Goal: Contribute content: Contribute content

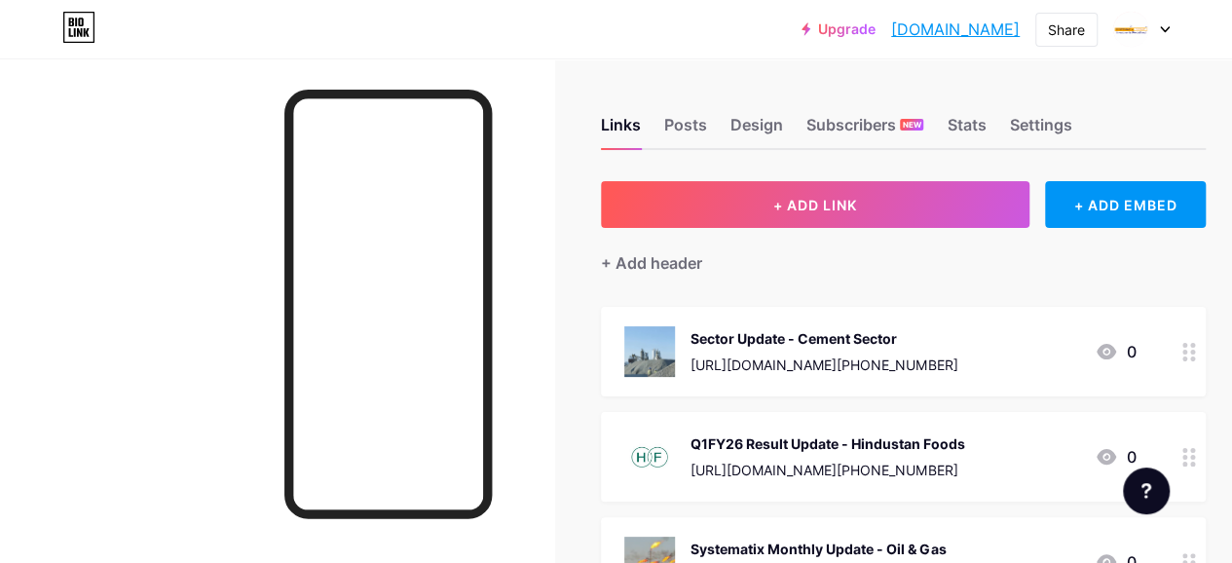
click at [746, 433] on div "Q1FY26 Result Update - Hindustan Foods" at bounding box center [827, 443] width 274 height 20
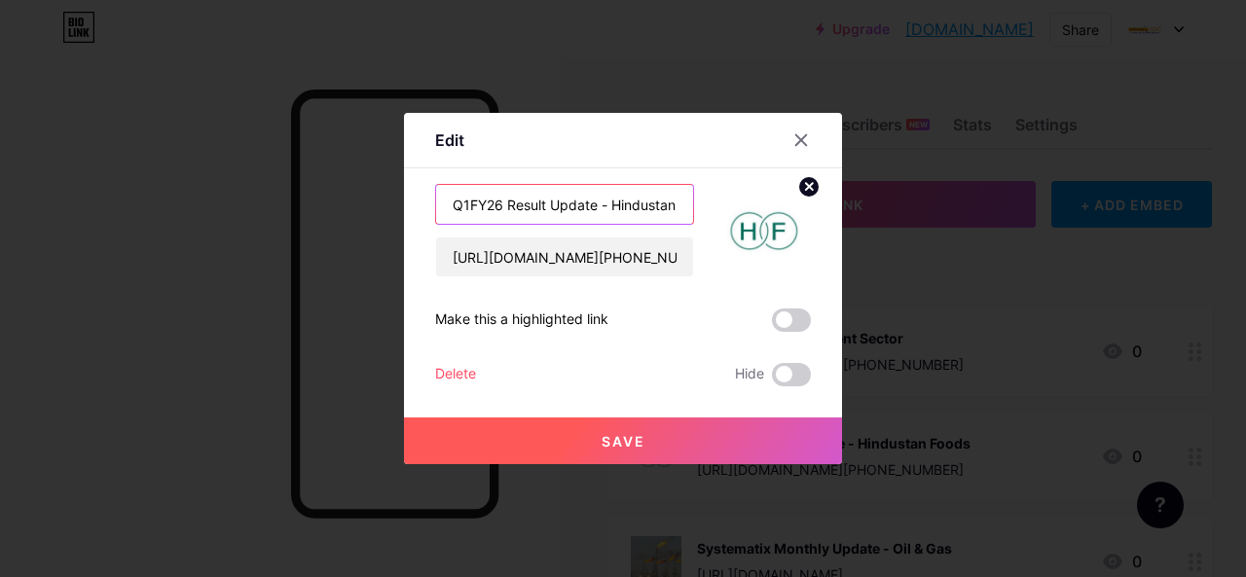
drag, startPoint x: 600, startPoint y: 204, endPoint x: 413, endPoint y: 209, distance: 187.1
click at [413, 209] on div "Edit Content YouTube Play YouTube video without leaving your page. ADD Vimeo Pl…" at bounding box center [623, 289] width 438 height 352
click at [794, 141] on icon at bounding box center [802, 140] width 16 height 16
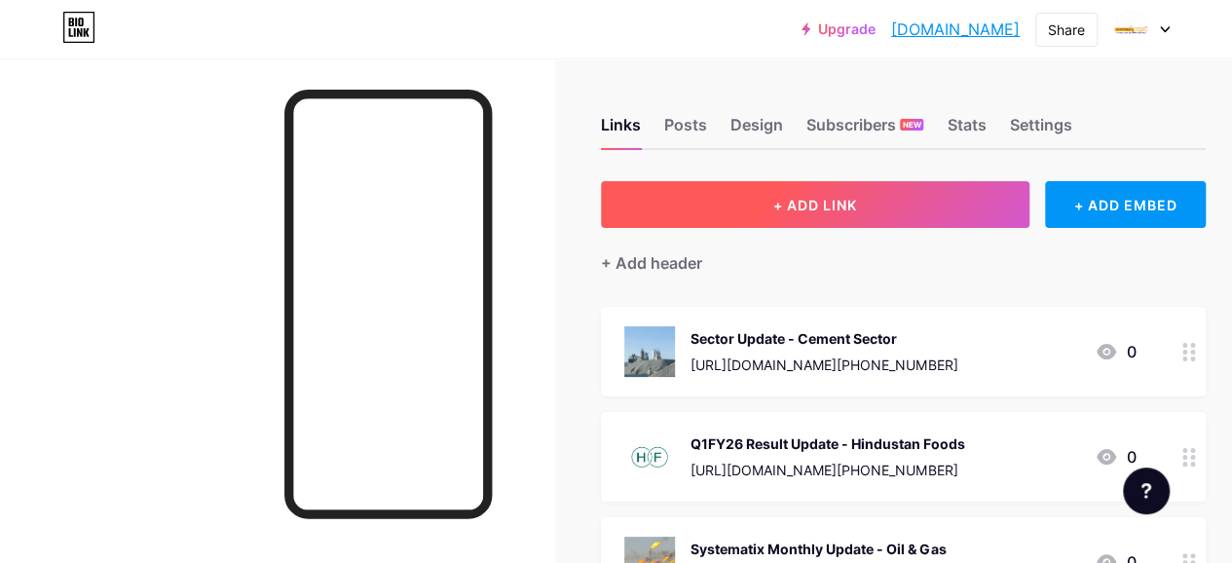
click at [774, 214] on button "+ ADD LINK" at bounding box center [815, 204] width 428 height 47
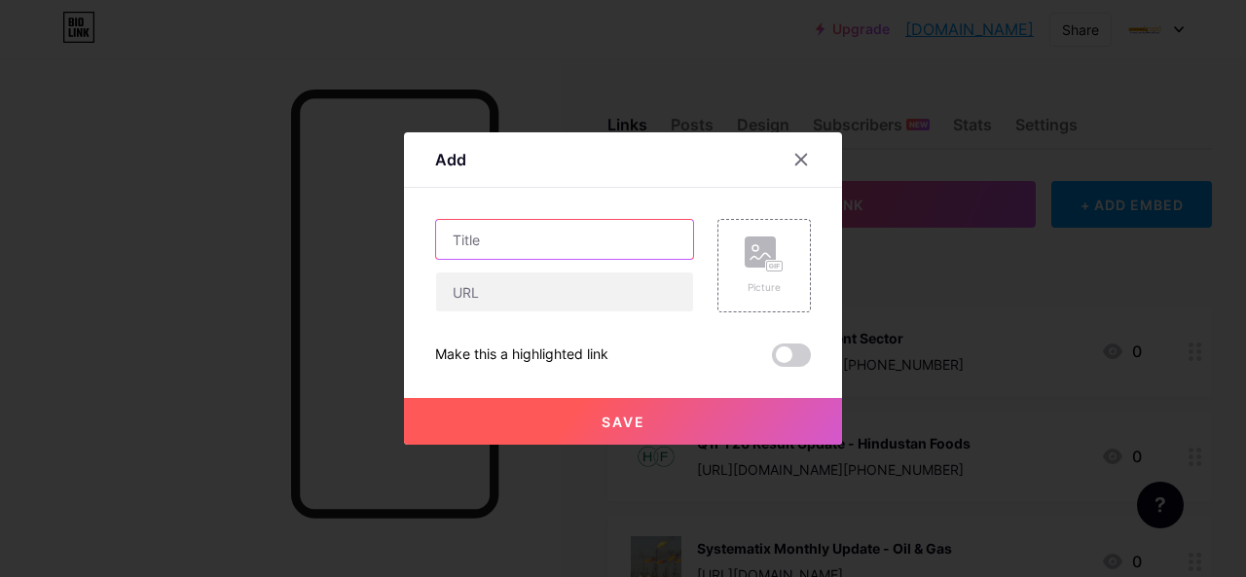
click at [442, 249] on input "text" at bounding box center [564, 239] width 257 height 39
paste input "Q1FY26 Result Update -"
paste input "Tilaknagar Industries"
type input "Q1FY26 Result Update - Tilaknagar Industries"
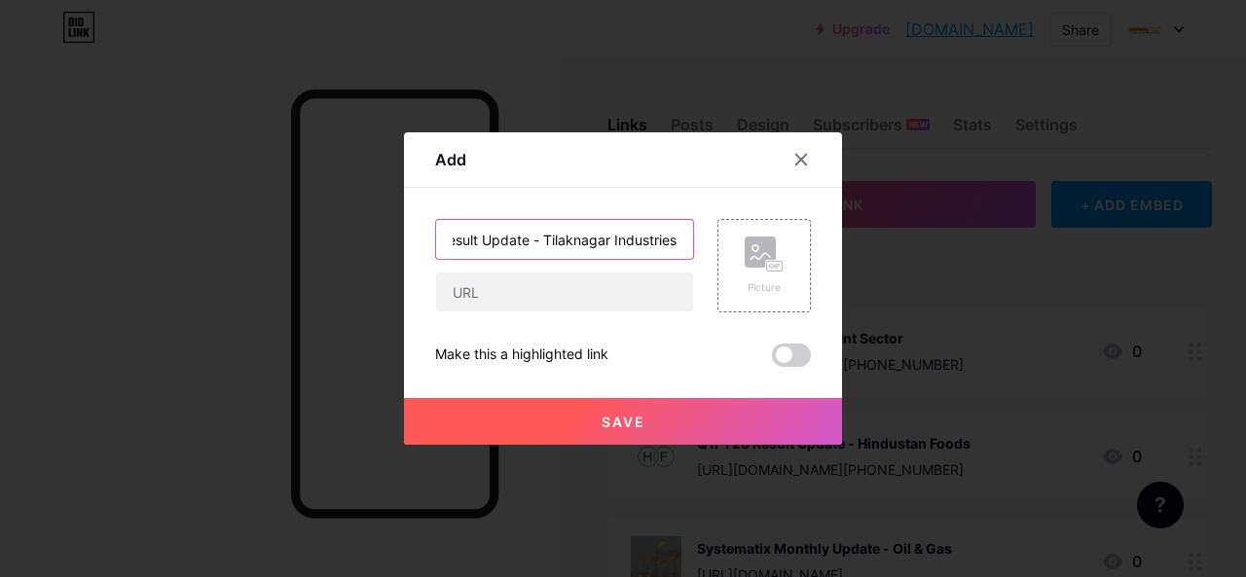
scroll to position [0, 0]
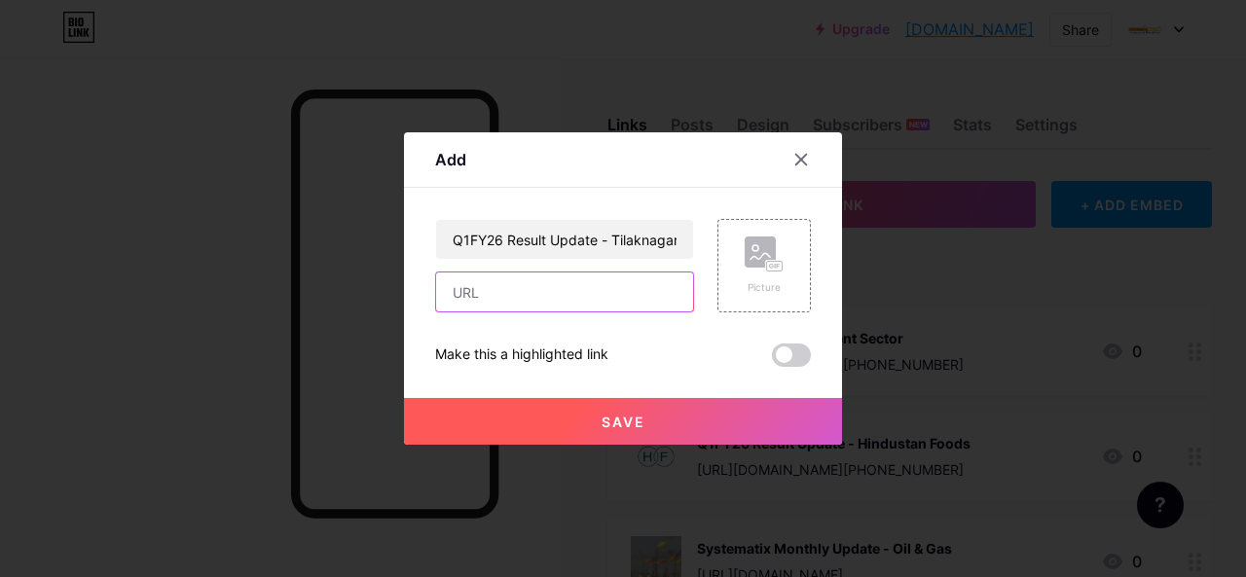
click at [477, 289] on input "text" at bounding box center [564, 292] width 257 height 39
paste input "[URL][DOMAIN_NAME][PHONE_NUMBER]"
type input "[URL][DOMAIN_NAME][PHONE_NUMBER]"
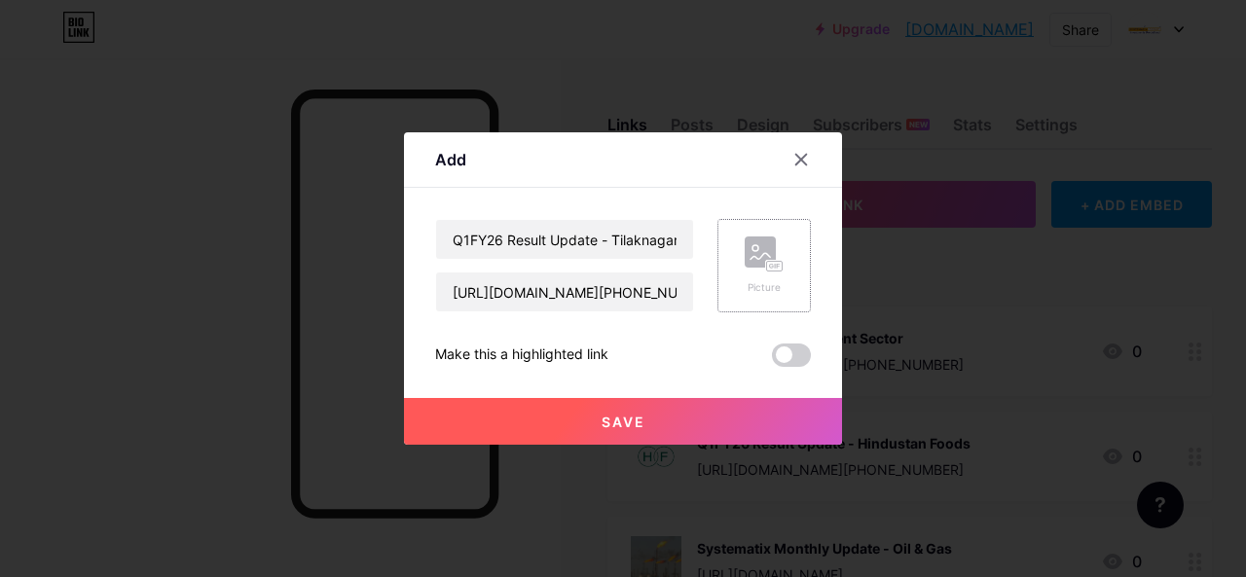
click at [758, 276] on div "Picture" at bounding box center [764, 266] width 39 height 58
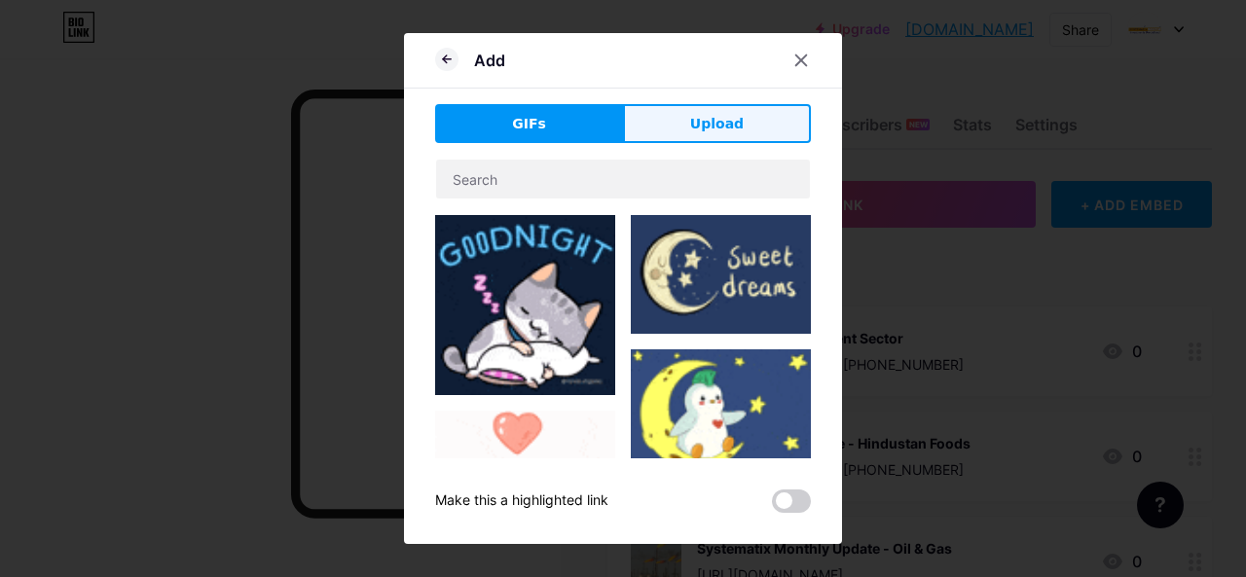
click at [681, 120] on button "Upload" at bounding box center [717, 123] width 188 height 39
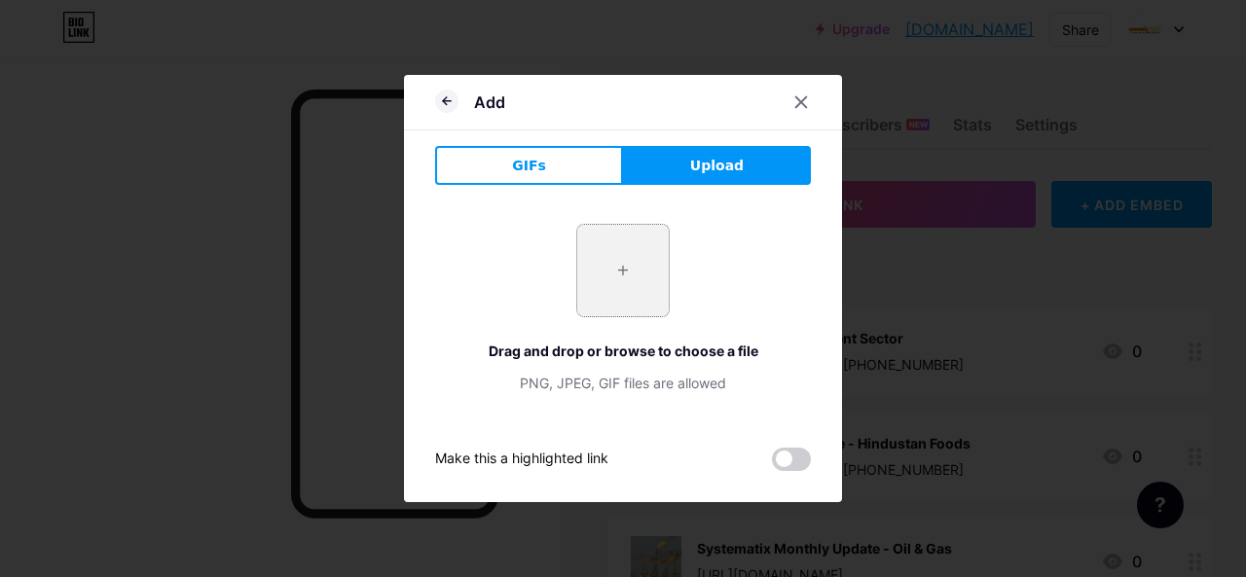
click at [619, 271] on input "file" at bounding box center [623, 271] width 92 height 92
type input "C:\fakepath\Tilaknagar ltd.jpg"
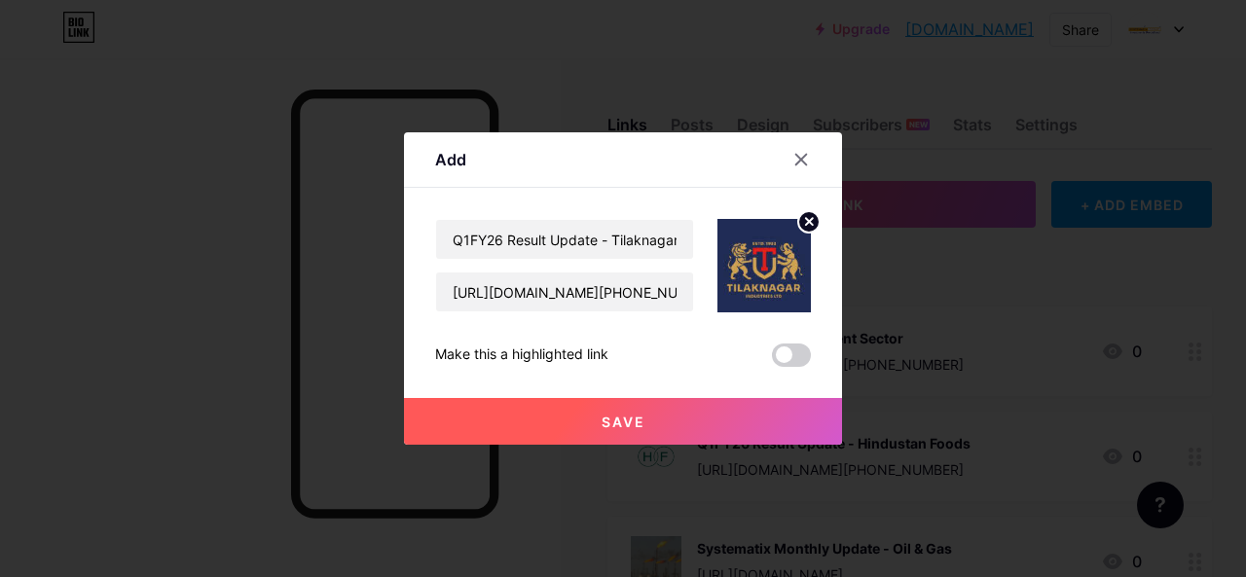
click at [612, 425] on span "Save" at bounding box center [624, 422] width 44 height 17
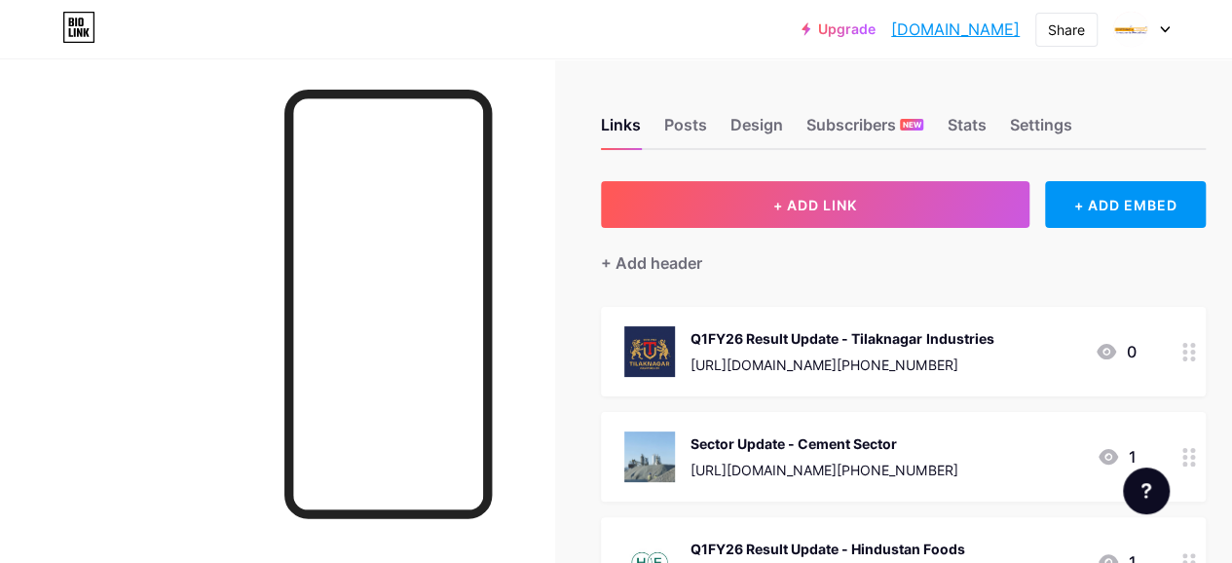
click at [837, 369] on div "[URL][DOMAIN_NAME][PHONE_NUMBER]" at bounding box center [841, 364] width 303 height 20
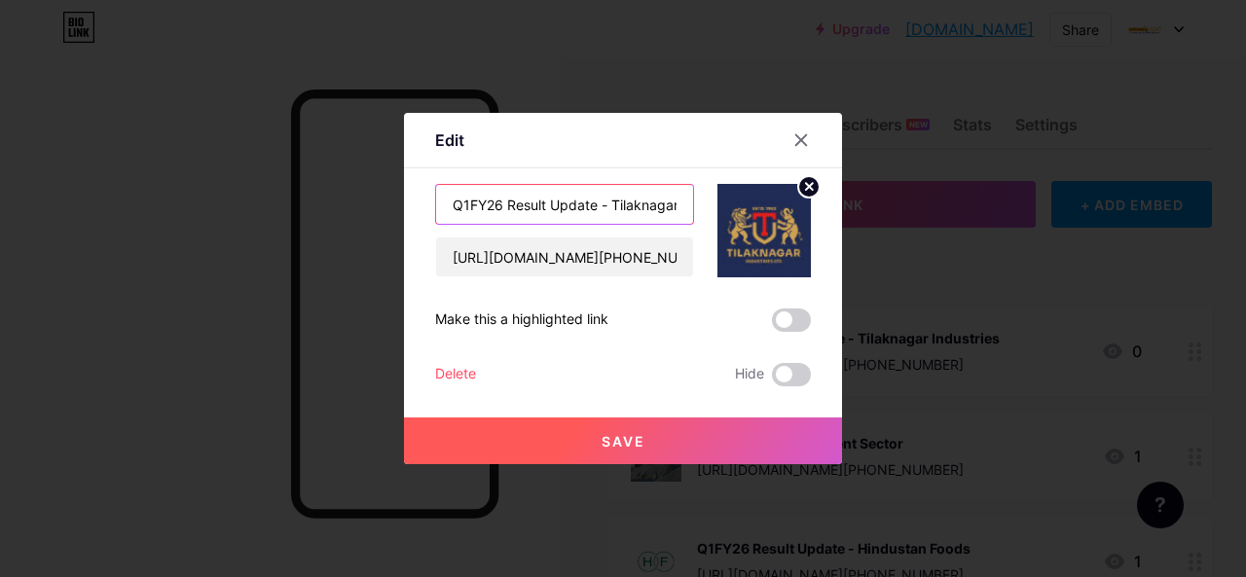
drag, startPoint x: 599, startPoint y: 205, endPoint x: 438, endPoint y: 209, distance: 160.7
click at [438, 209] on input "Q1FY26 Result Update - Tilaknagar Industries" at bounding box center [564, 204] width 257 height 39
click at [794, 137] on icon at bounding box center [802, 140] width 16 height 16
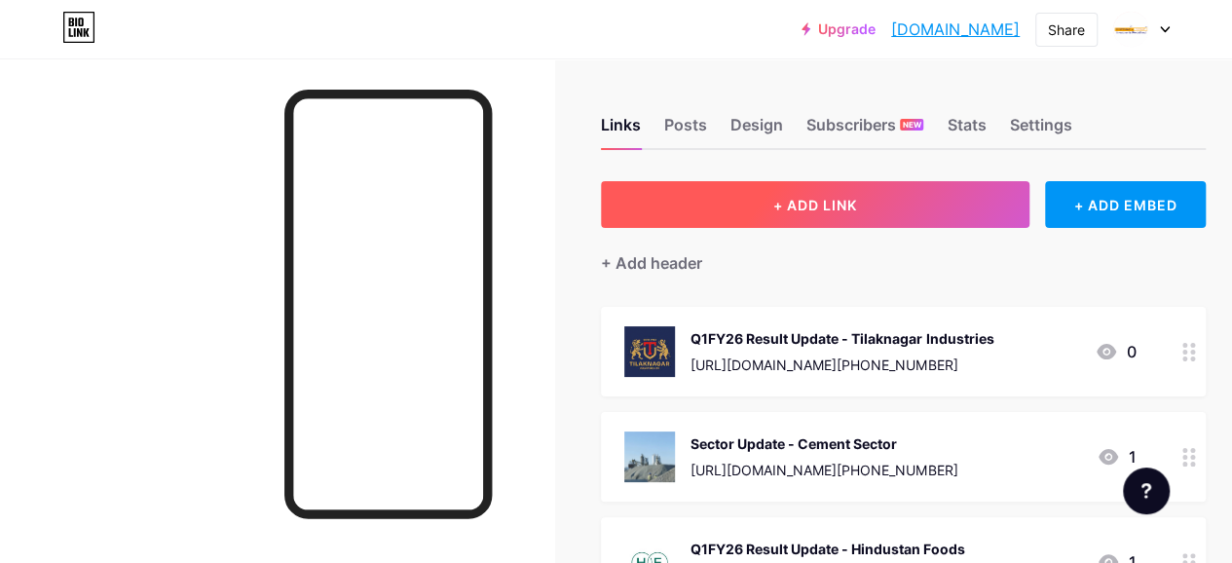
click at [798, 197] on span "+ ADD LINK" at bounding box center [815, 205] width 84 height 17
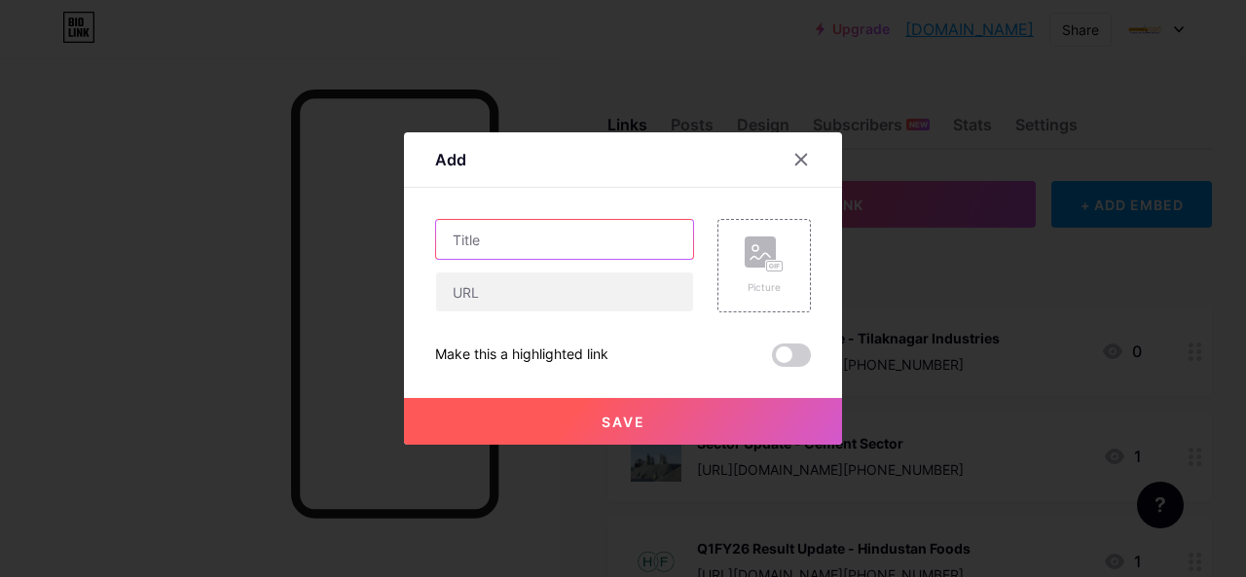
paste input "Q1FY26 Result Update -"
paste input "Krsnaa Diagnostics"
type input "Q1FY26 Result Update - Krsnaa Diagnostics"
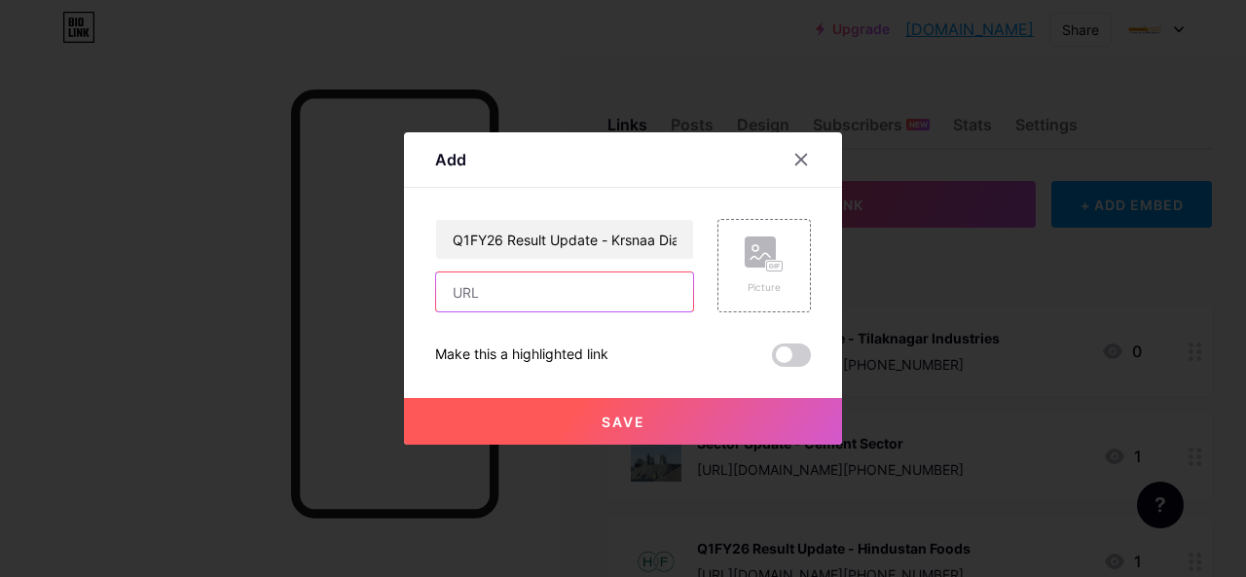
click at [522, 276] on input "text" at bounding box center [564, 292] width 257 height 39
paste input "[URL][DOMAIN_NAME]"
type input "[URL][DOMAIN_NAME]"
click at [768, 261] on rect at bounding box center [775, 267] width 18 height 12
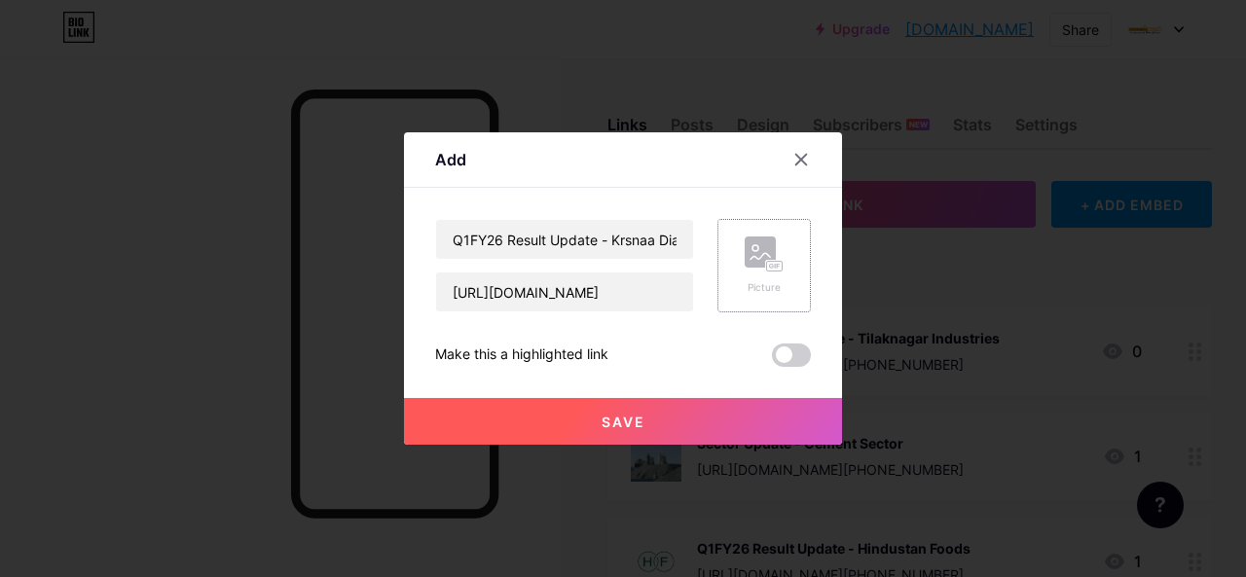
scroll to position [0, 0]
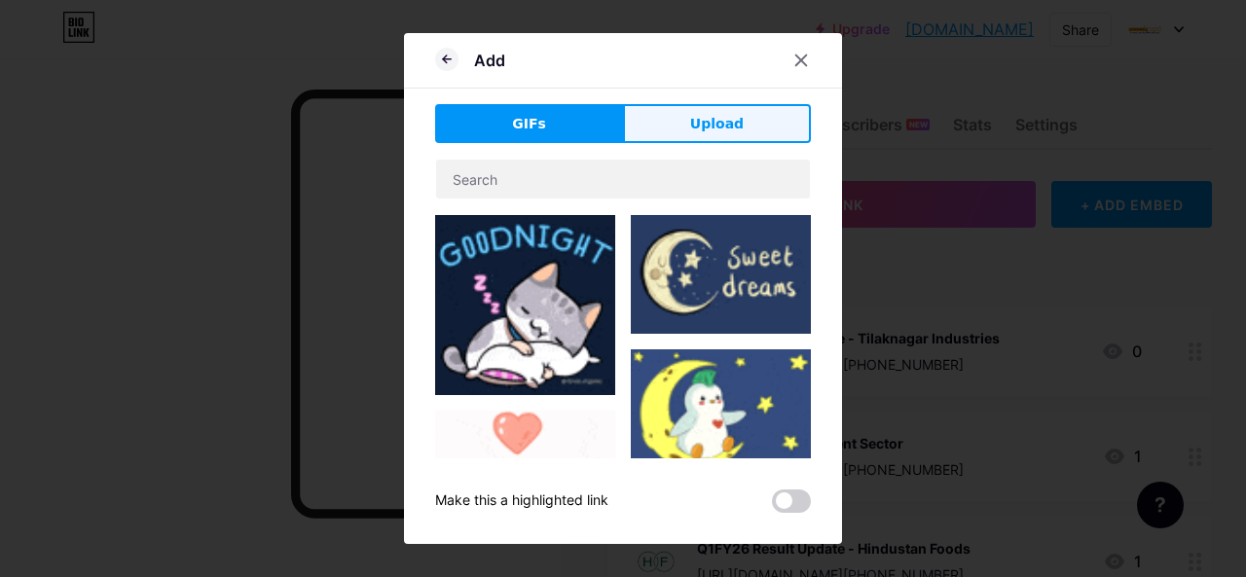
click at [678, 120] on button "Upload" at bounding box center [717, 123] width 188 height 39
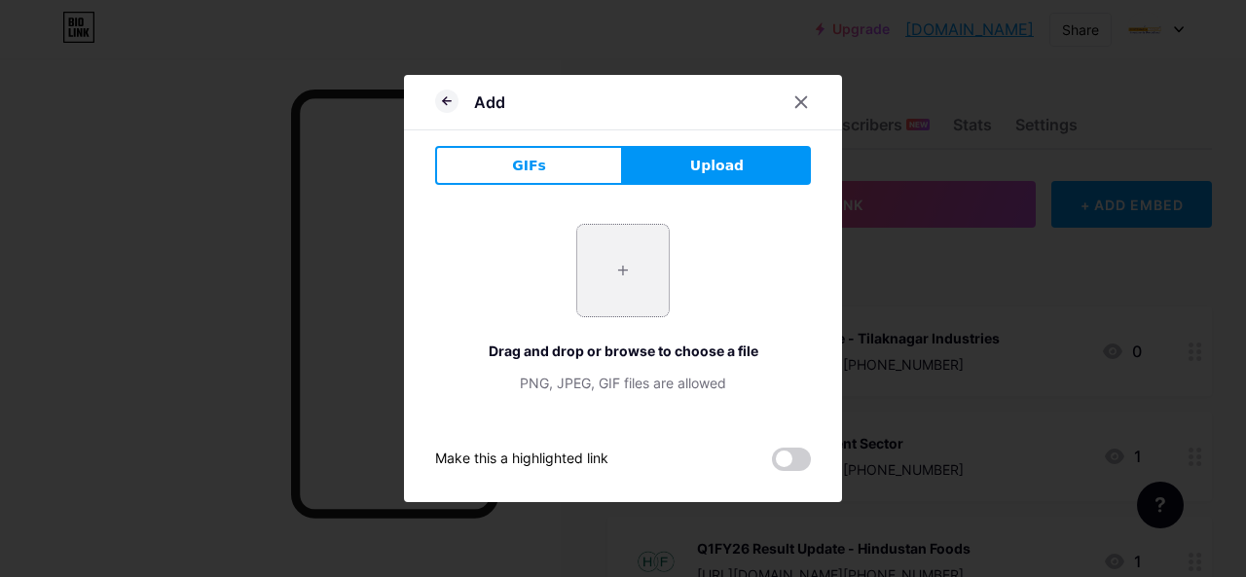
click at [610, 285] on input "file" at bounding box center [623, 271] width 92 height 92
type input "C:\fakepath\krsnaa.jpg"
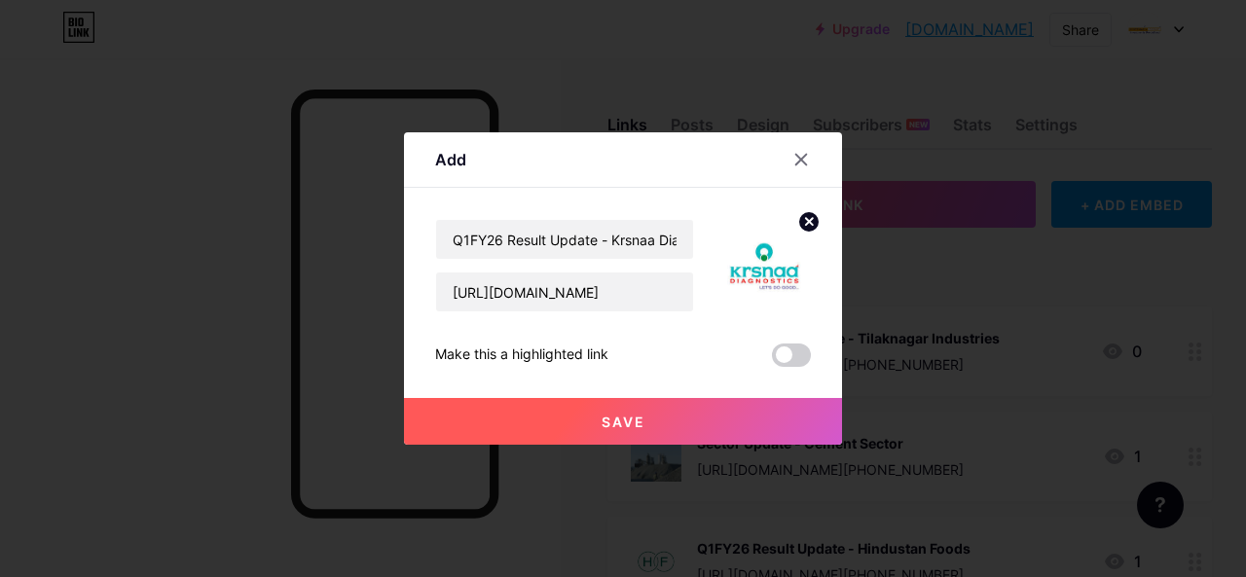
click at [684, 426] on button "Save" at bounding box center [623, 421] width 438 height 47
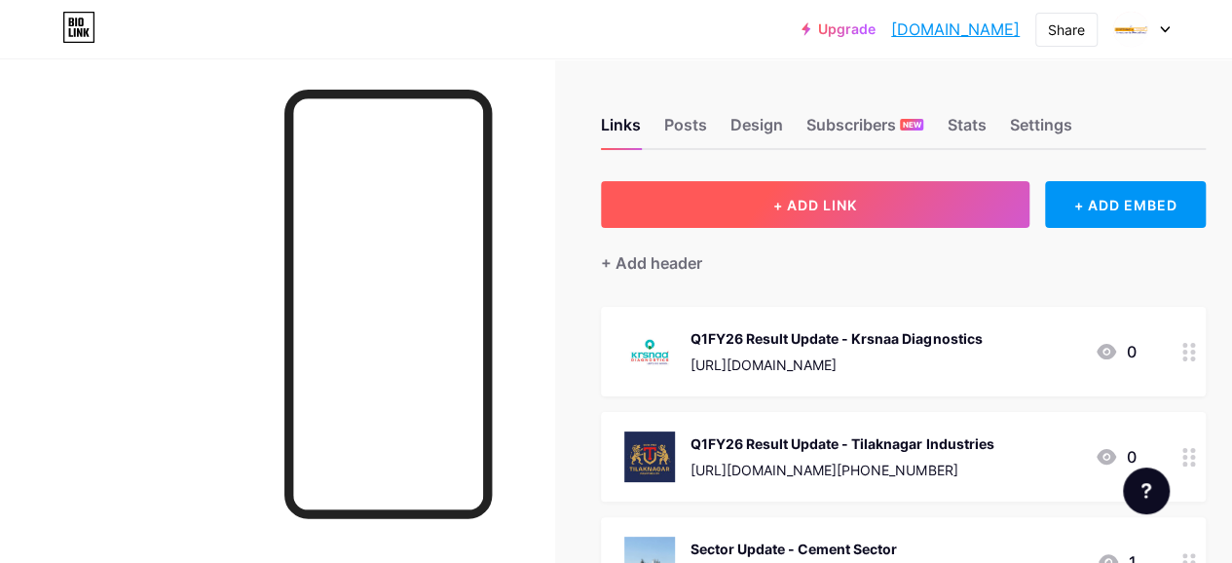
click at [790, 207] on span "+ ADD LINK" at bounding box center [815, 205] width 84 height 17
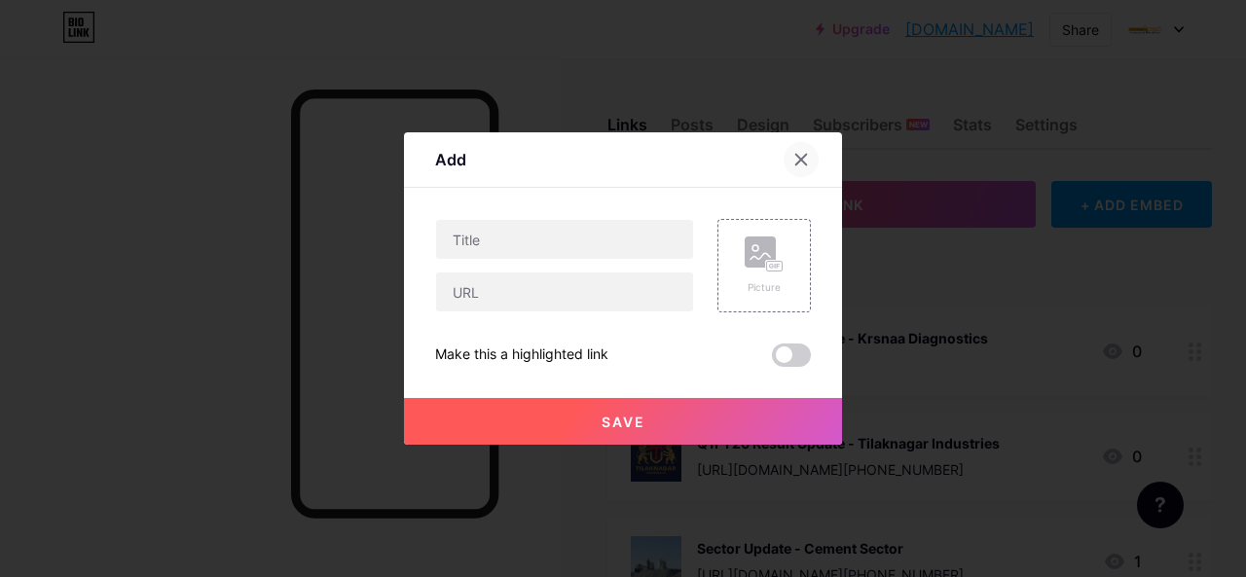
click at [794, 160] on icon at bounding box center [802, 160] width 16 height 16
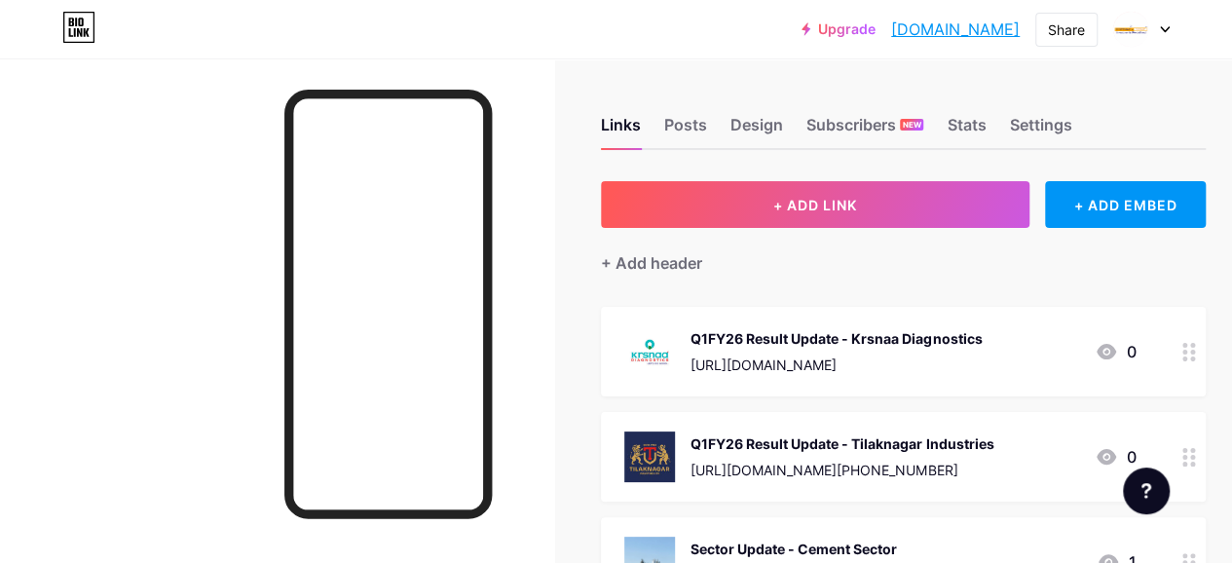
click at [778, 344] on div "Q1FY26 Result Update - Krsnaa Diagnostics" at bounding box center [835, 338] width 291 height 20
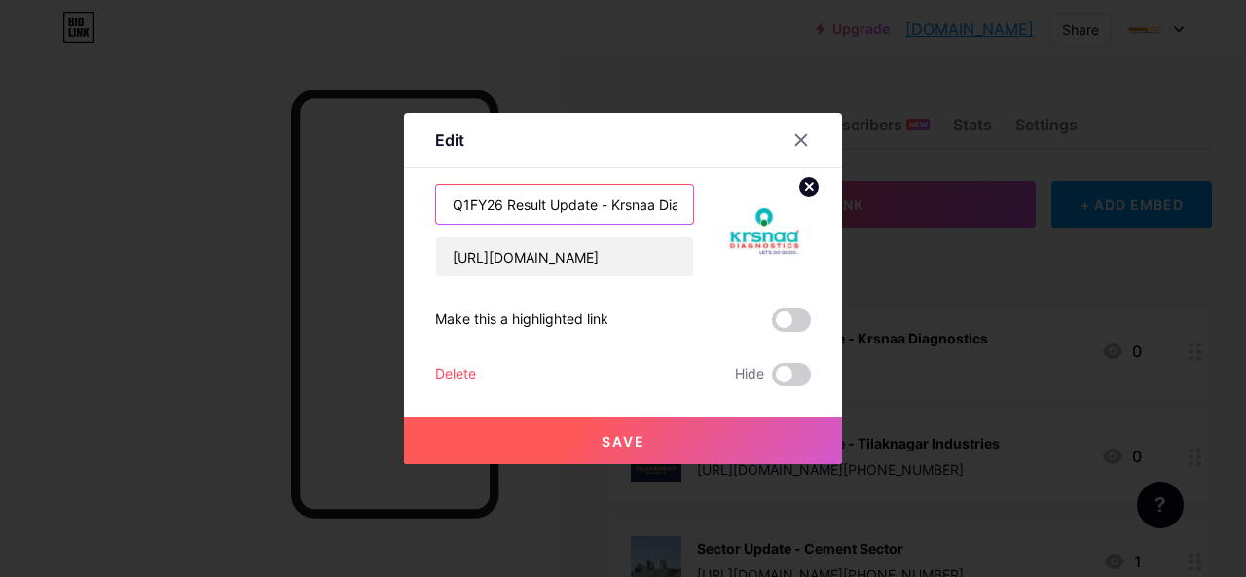
drag, startPoint x: 598, startPoint y: 204, endPoint x: 428, endPoint y: 212, distance: 169.6
click at [436, 212] on input "Q1FY26 Result Update - Krsnaa Diagnostics" at bounding box center [564, 204] width 257 height 39
click at [797, 139] on icon at bounding box center [802, 140] width 11 height 11
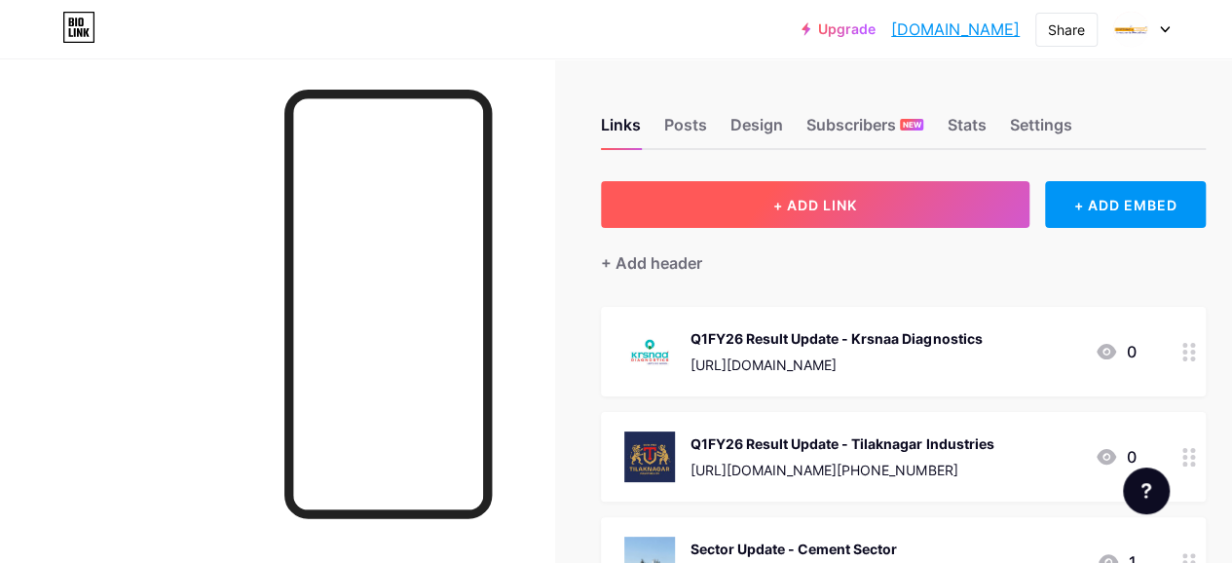
click at [717, 224] on button "+ ADD LINK" at bounding box center [815, 204] width 428 height 47
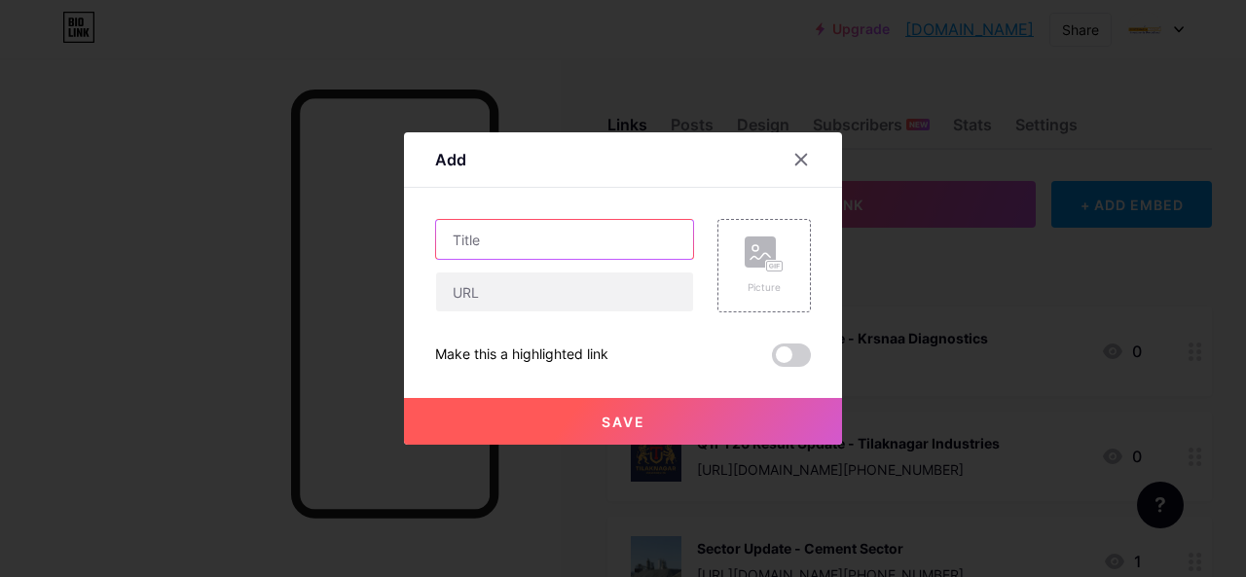
click at [551, 256] on input "text" at bounding box center [564, 239] width 257 height 39
paste input "Q1FY26 Result Update -"
paste input "Orchid Pharma"
type input "Q1FY26 Result Update - Orchid Pharma"
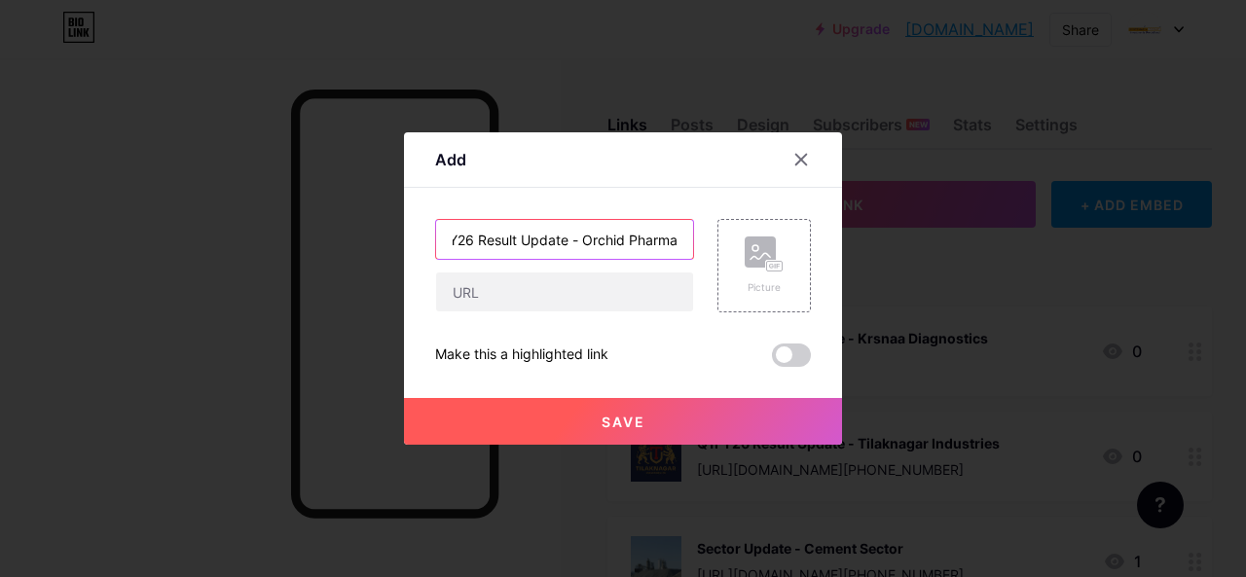
scroll to position [0, 0]
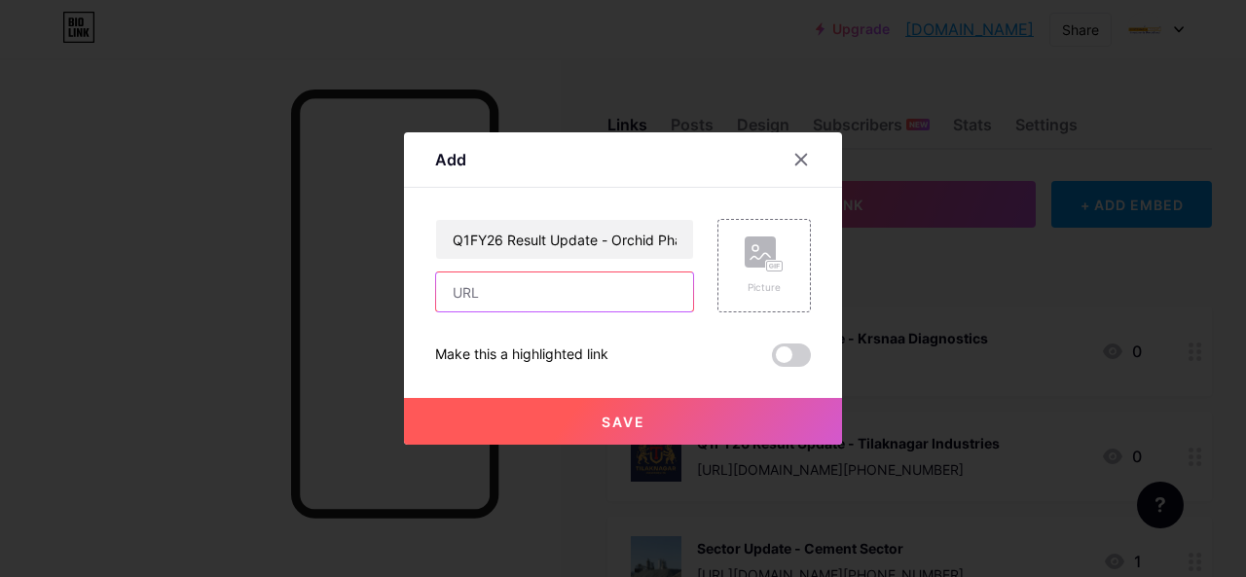
click at [471, 292] on input "text" at bounding box center [564, 292] width 257 height 39
paste input "[URL][DOMAIN_NAME]"
type input "[URL][DOMAIN_NAME]"
click at [750, 270] on icon at bounding box center [764, 255] width 39 height 36
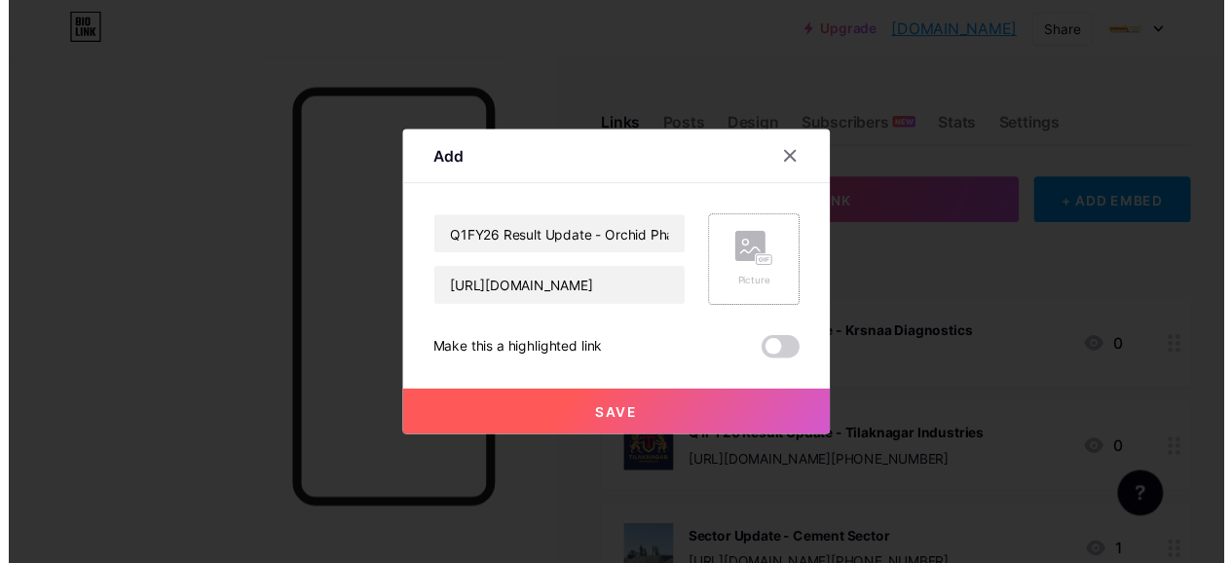
scroll to position [0, 0]
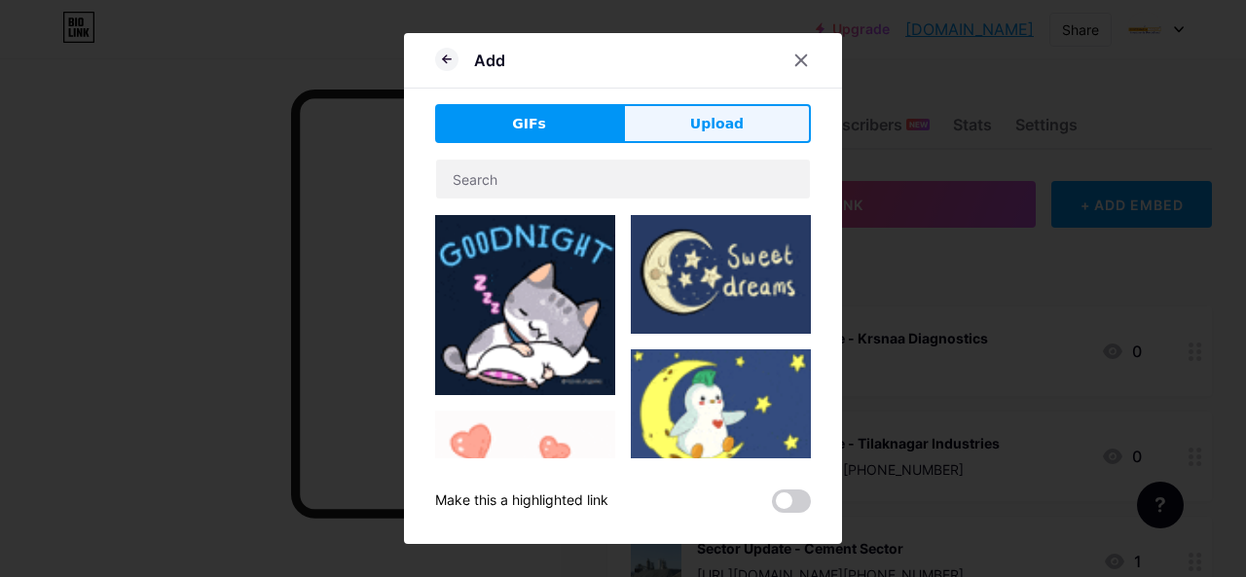
click at [692, 114] on span "Upload" at bounding box center [717, 124] width 54 height 20
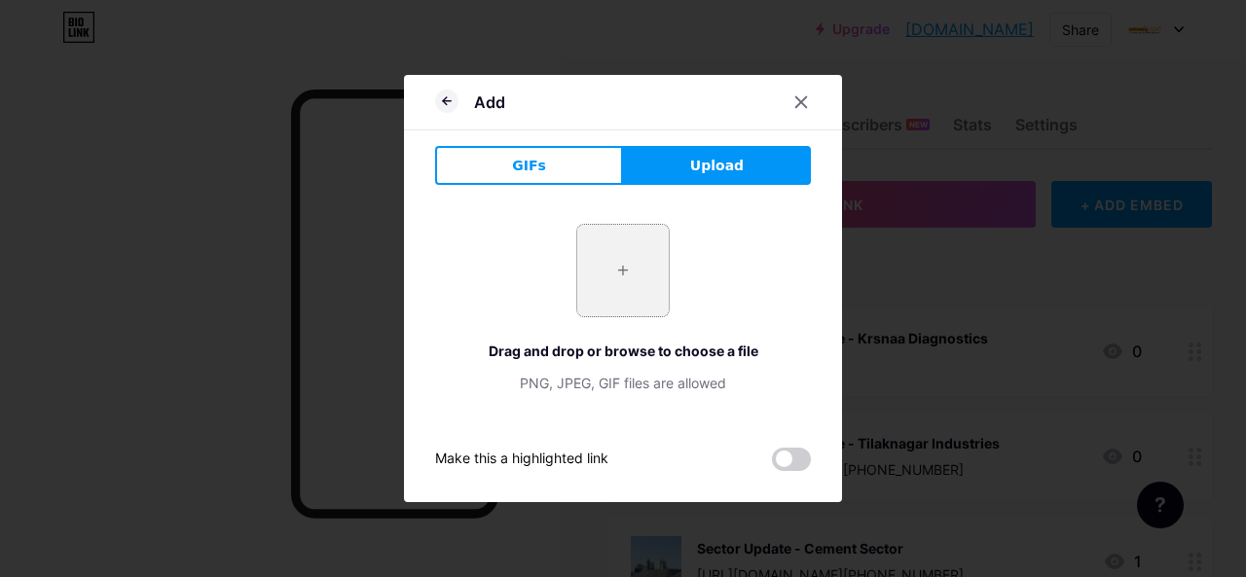
click at [623, 271] on input "file" at bounding box center [623, 271] width 92 height 92
type input "C:\fakepath\Orchid.jpg"
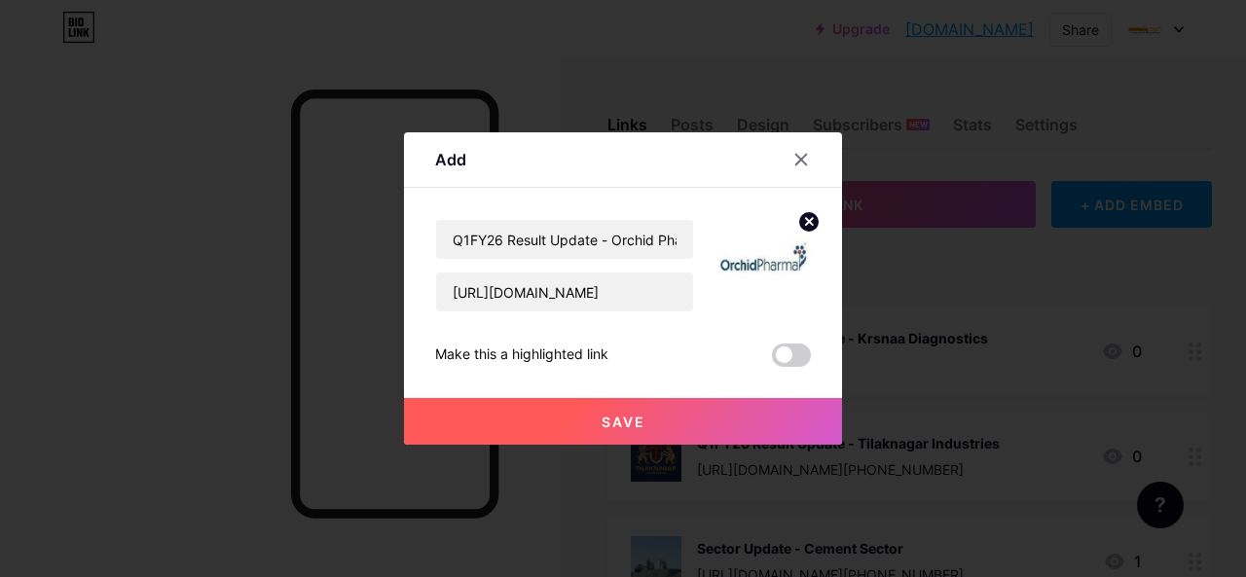
click at [654, 427] on button "Save" at bounding box center [623, 421] width 438 height 47
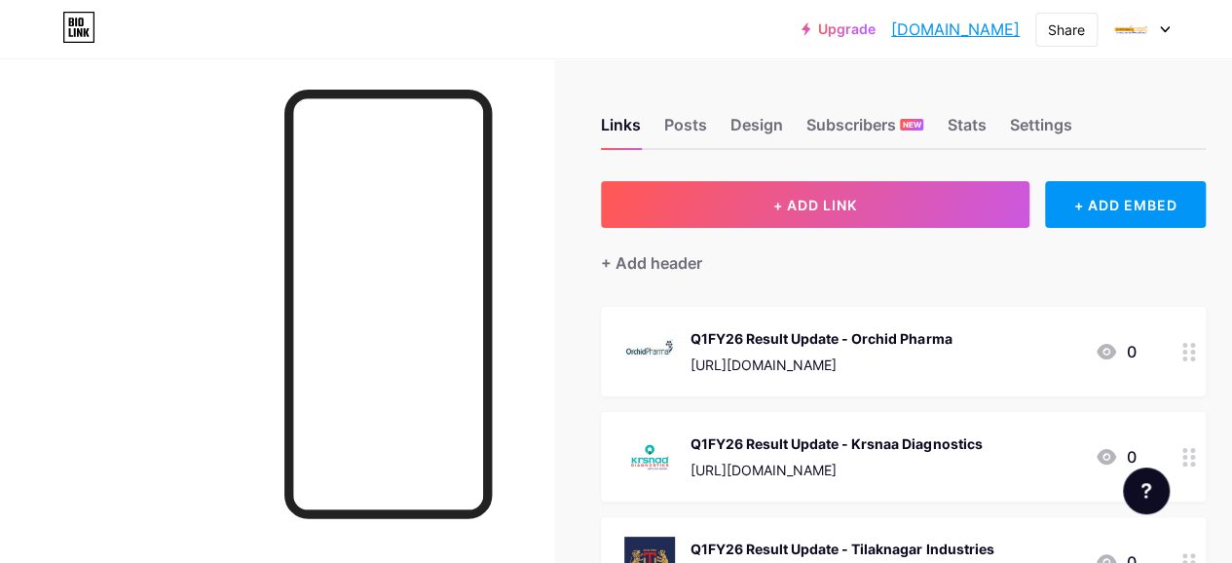
click at [801, 357] on div "[URL][DOMAIN_NAME]" at bounding box center [820, 364] width 261 height 20
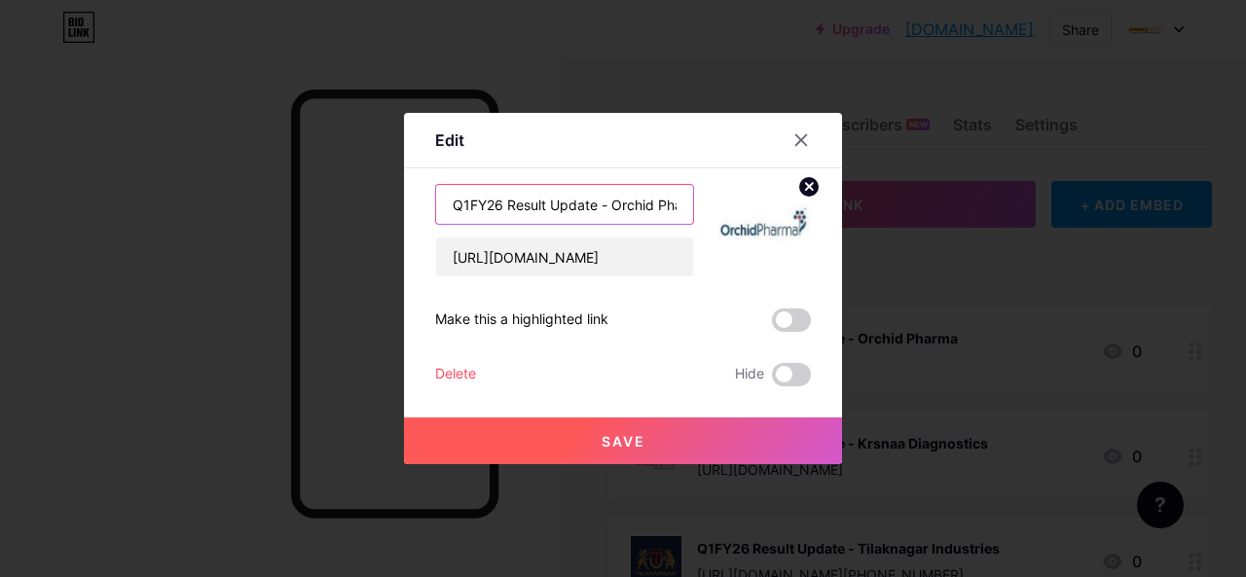
drag, startPoint x: 597, startPoint y: 207, endPoint x: 401, endPoint y: 216, distance: 195.9
click at [404, 216] on div "Edit Content YouTube Play YouTube video without leaving your page. ADD Vimeo Pl…" at bounding box center [623, 289] width 438 height 352
click at [807, 136] on div at bounding box center [801, 140] width 35 height 35
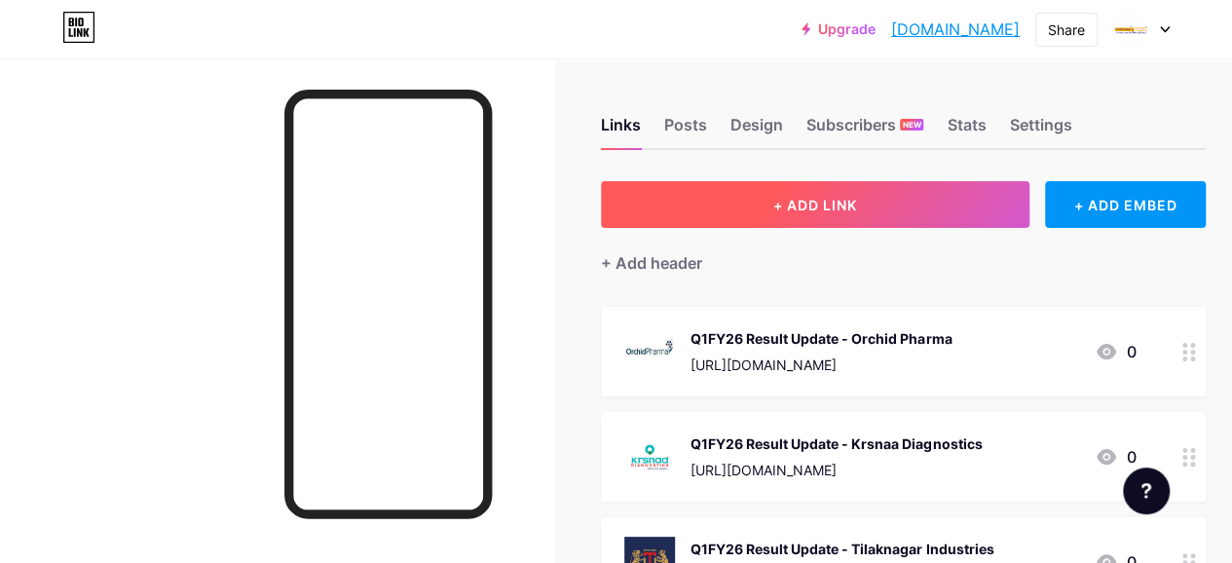
click at [742, 204] on button "+ ADD LINK" at bounding box center [815, 204] width 428 height 47
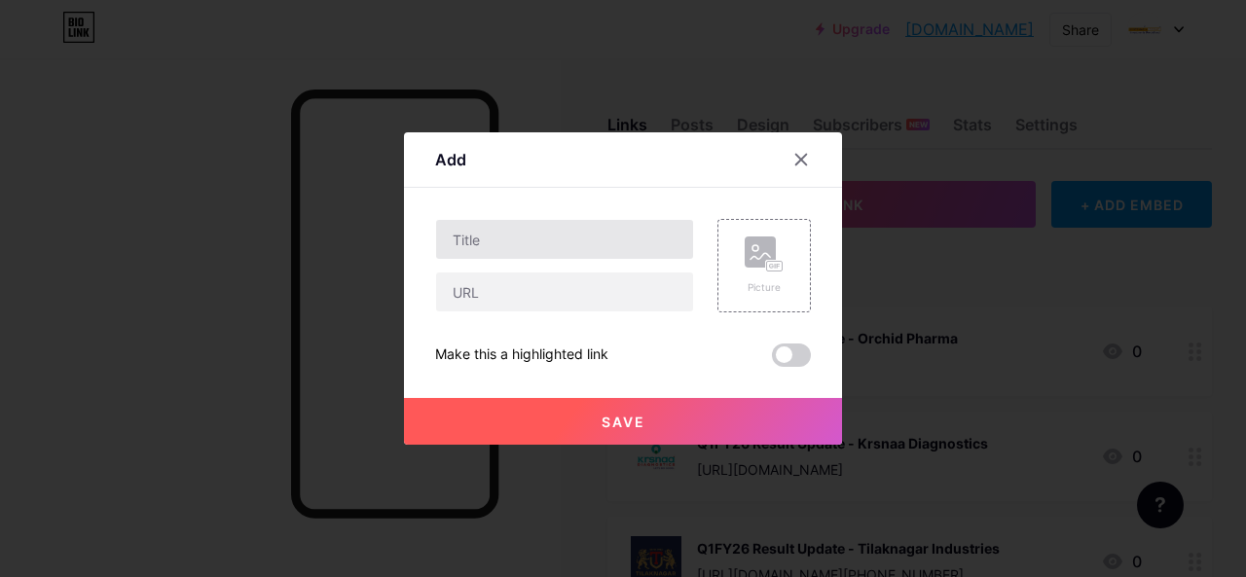
drag, startPoint x: 561, startPoint y: 208, endPoint x: 534, endPoint y: 246, distance: 46.8
click at [560, 209] on div "Content YouTube Play YouTube video without leaving your page. ADD Vimeo Play Vi…" at bounding box center [623, 277] width 376 height 179
click at [534, 246] on input "text" at bounding box center [564, 239] width 257 height 39
paste input "Q1FY26 Result Update -"
paste input "Praj Industries"
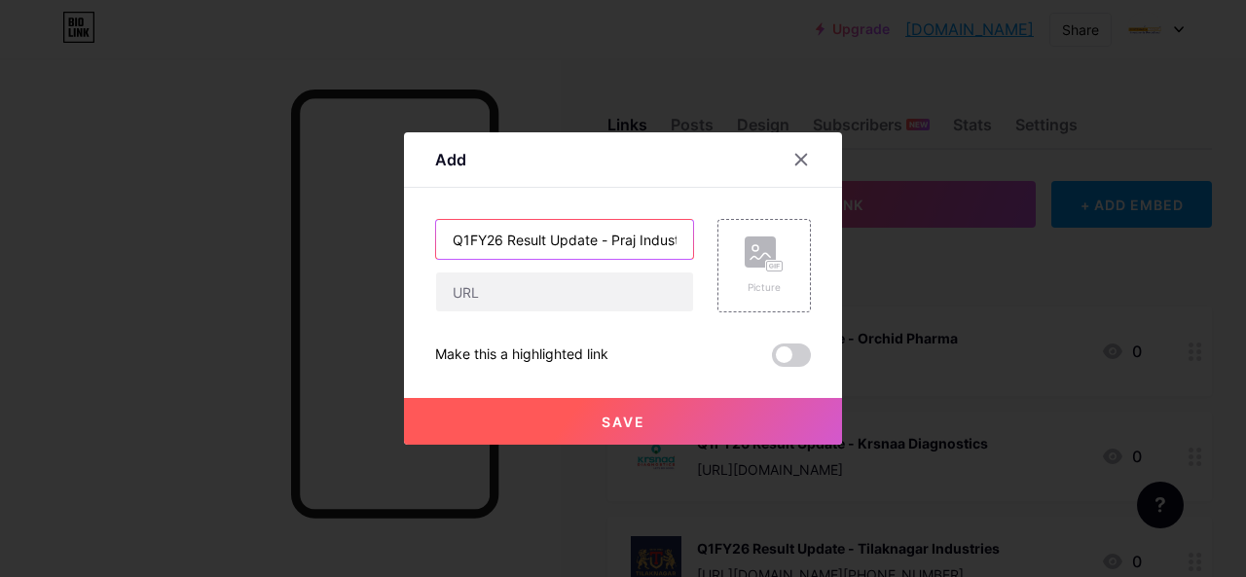
scroll to position [0, 25]
type input "Q1FY26 Result Update - Praj Industries"
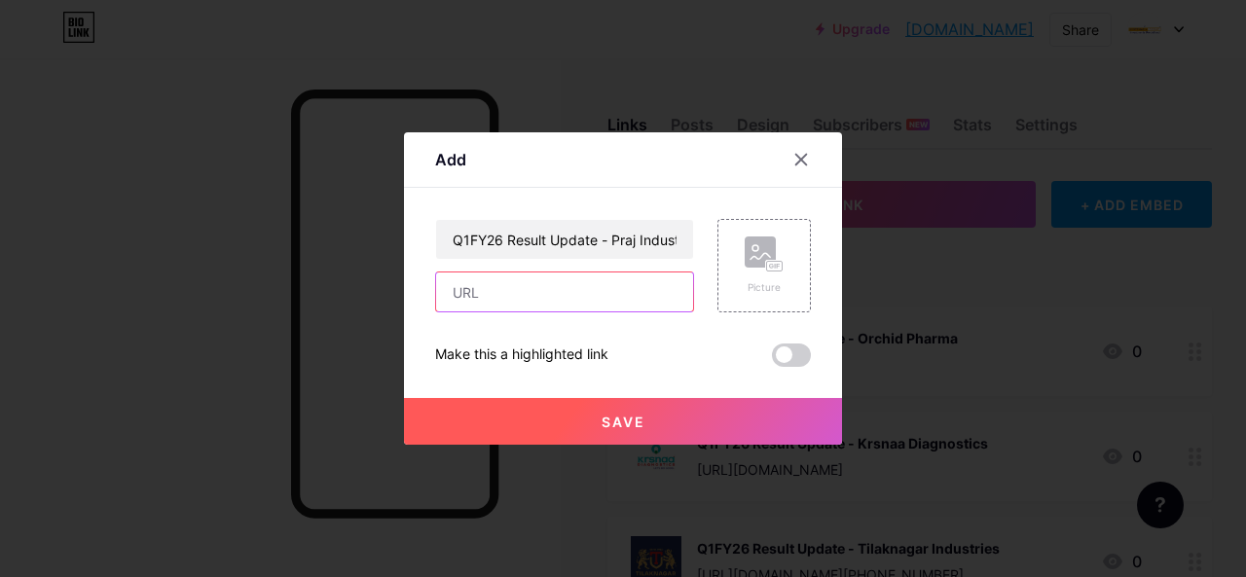
click at [493, 289] on input "text" at bounding box center [564, 292] width 257 height 39
paste input "[URL][DOMAIN_NAME][PHONE_NUMBER]"
type input "[URL][DOMAIN_NAME][PHONE_NUMBER]"
click at [773, 268] on rect at bounding box center [775, 267] width 16 height 10
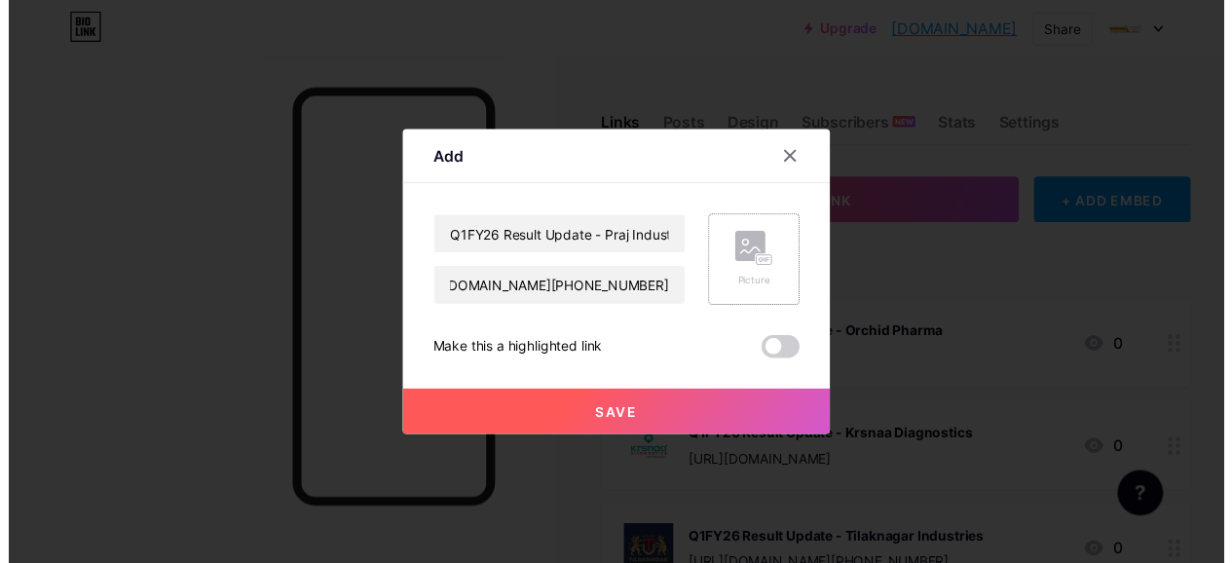
scroll to position [0, 0]
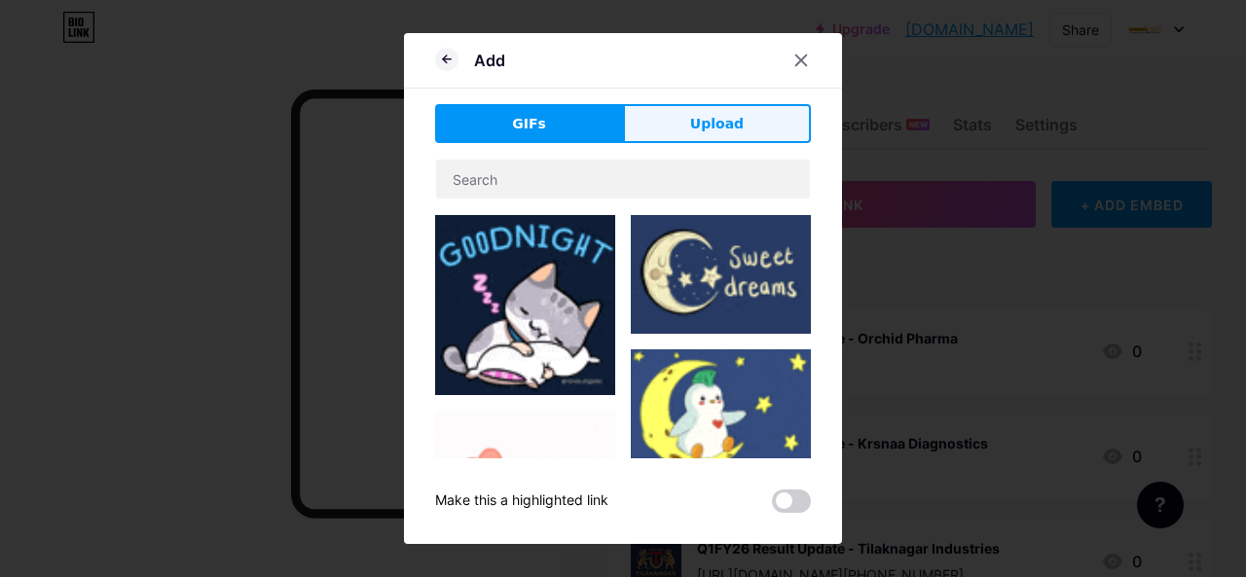
click at [713, 116] on span "Upload" at bounding box center [717, 124] width 54 height 20
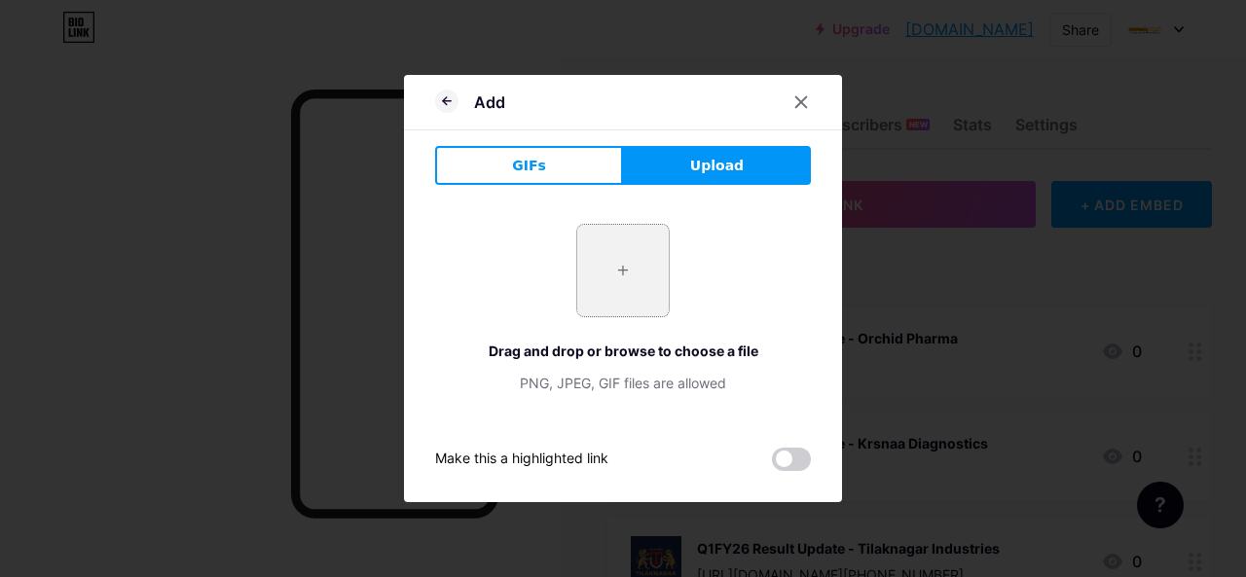
click at [618, 283] on input "file" at bounding box center [623, 271] width 92 height 92
type input "C:\fakepath\Praj.jpg"
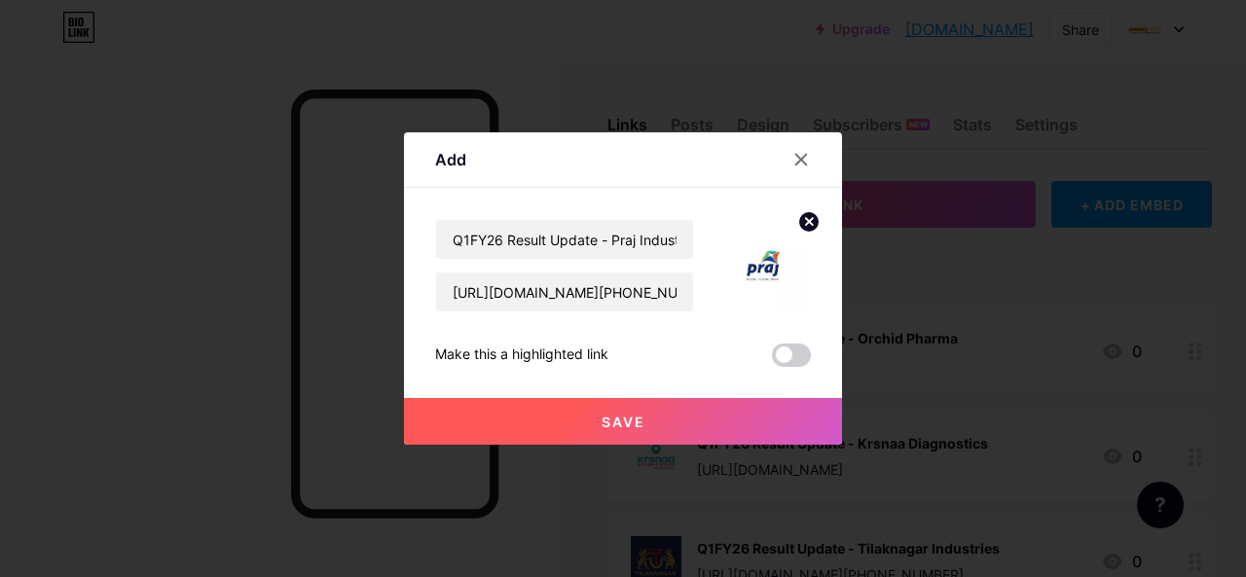
click at [663, 420] on button "Save" at bounding box center [623, 421] width 438 height 47
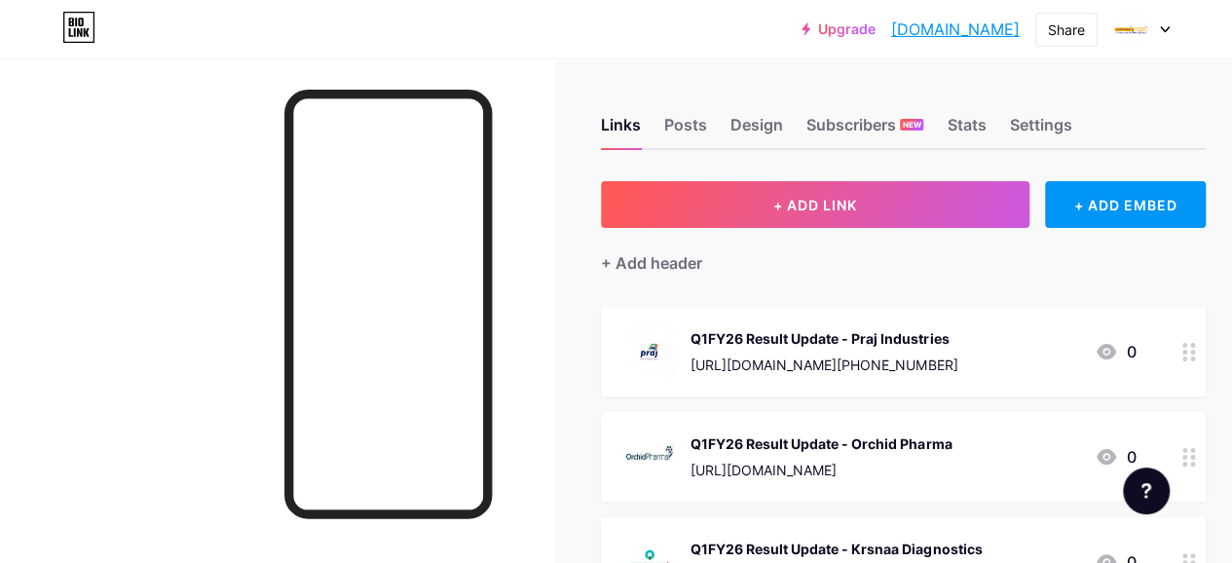
click at [781, 351] on div "Q1FY26 Result Update - Praj Industries [URL][DOMAIN_NAME][PHONE_NUMBER]" at bounding box center [823, 351] width 267 height 51
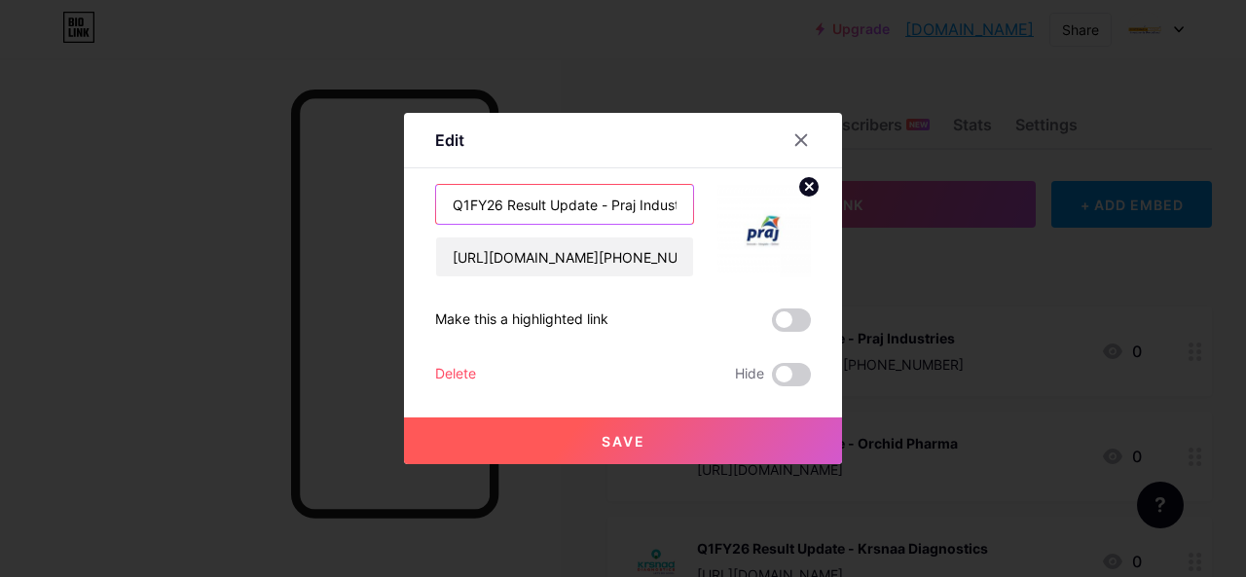
drag, startPoint x: 597, startPoint y: 205, endPoint x: 376, endPoint y: 211, distance: 221.1
click at [376, 211] on div "Edit Content YouTube Play YouTube video without leaving your page. ADD Vimeo Pl…" at bounding box center [623, 288] width 1246 height 577
click at [798, 141] on icon at bounding box center [802, 140] width 16 height 16
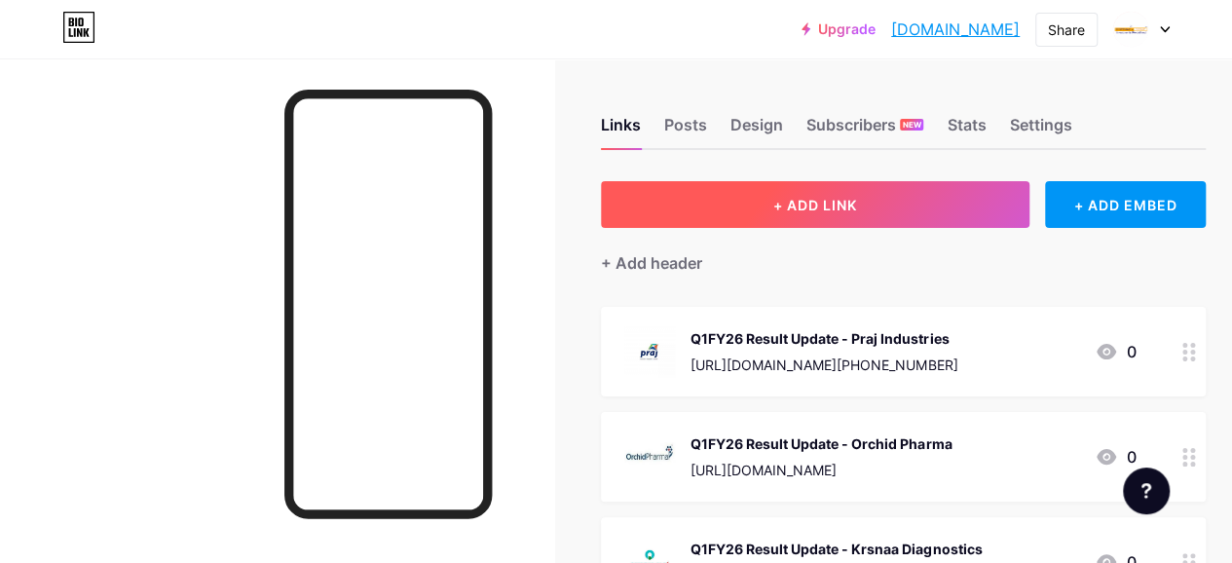
click at [794, 201] on span "+ ADD LINK" at bounding box center [815, 205] width 84 height 17
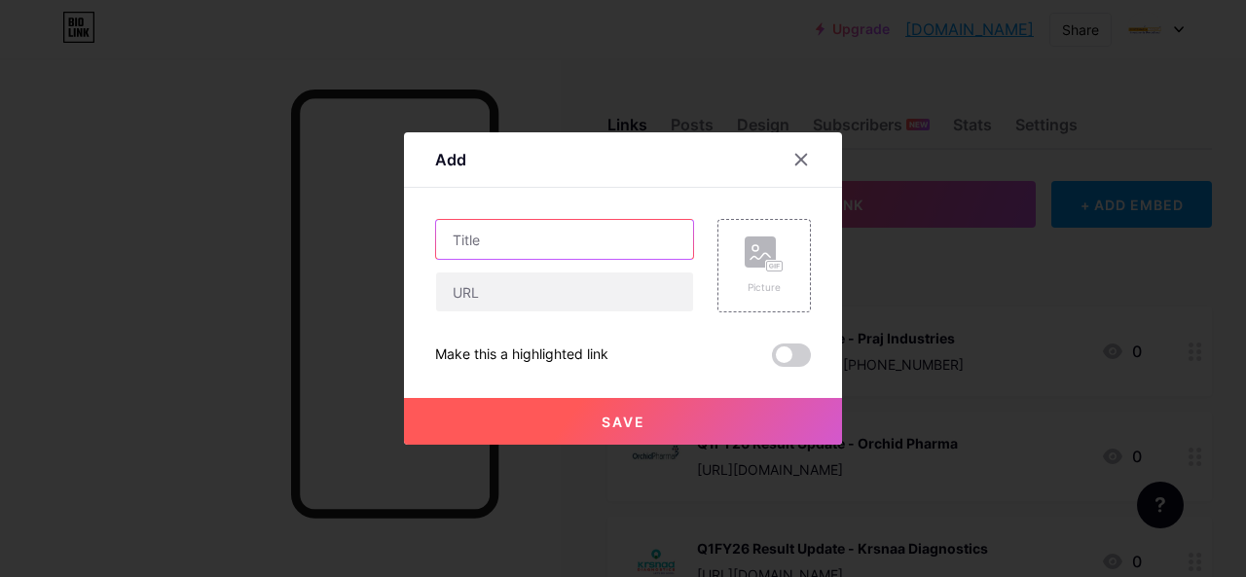
click at [508, 225] on input "text" at bounding box center [564, 239] width 257 height 39
paste input "Q1FY26 Result Update -"
paste input "Titagarh Rail Systems"
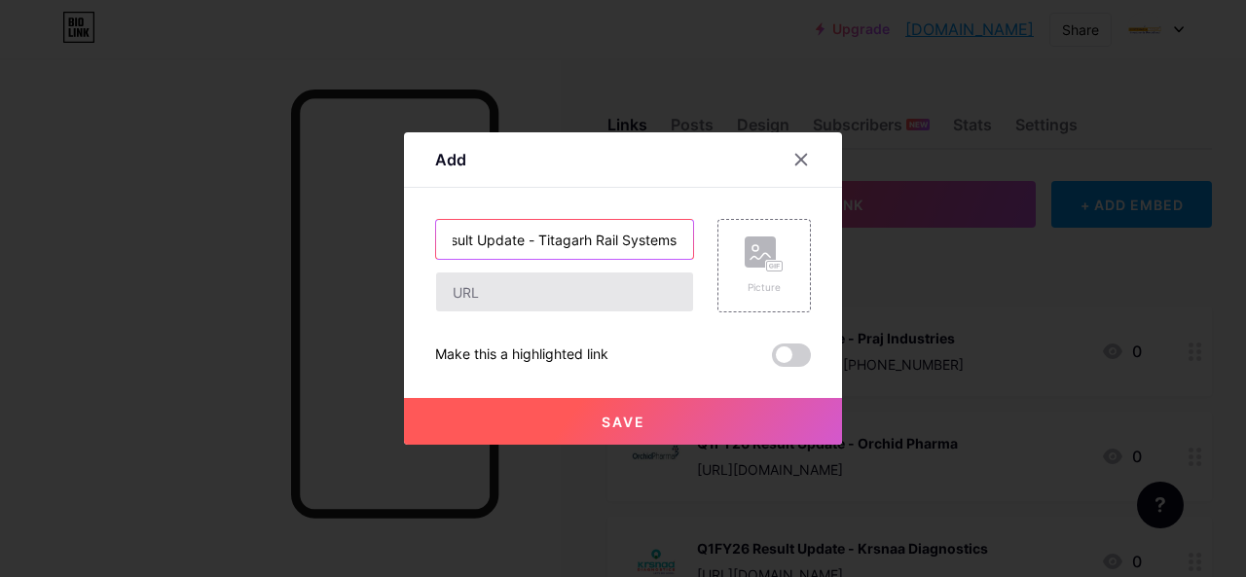
type input "Q1FY26 Result Update - Titagarh Rail Systems"
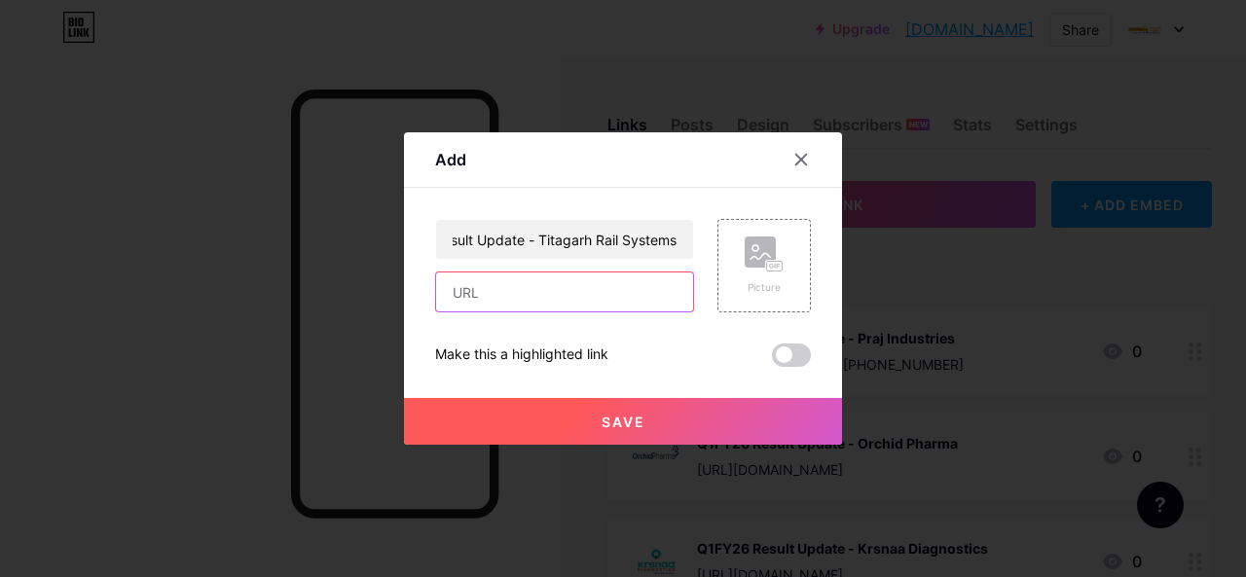
click at [586, 291] on input "text" at bounding box center [564, 292] width 257 height 39
click at [477, 297] on input "text" at bounding box center [564, 292] width 257 height 39
paste input "[URL][DOMAIN_NAME][DATE]"
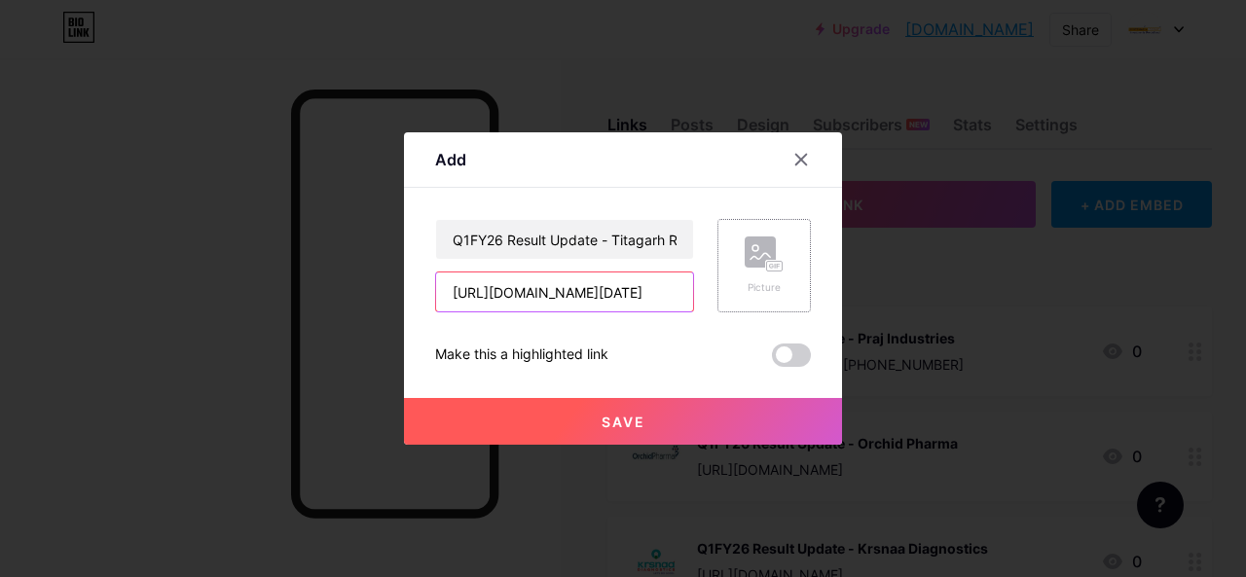
type input "[URL][DOMAIN_NAME][DATE]"
click at [752, 254] on rect at bounding box center [760, 252] width 31 height 31
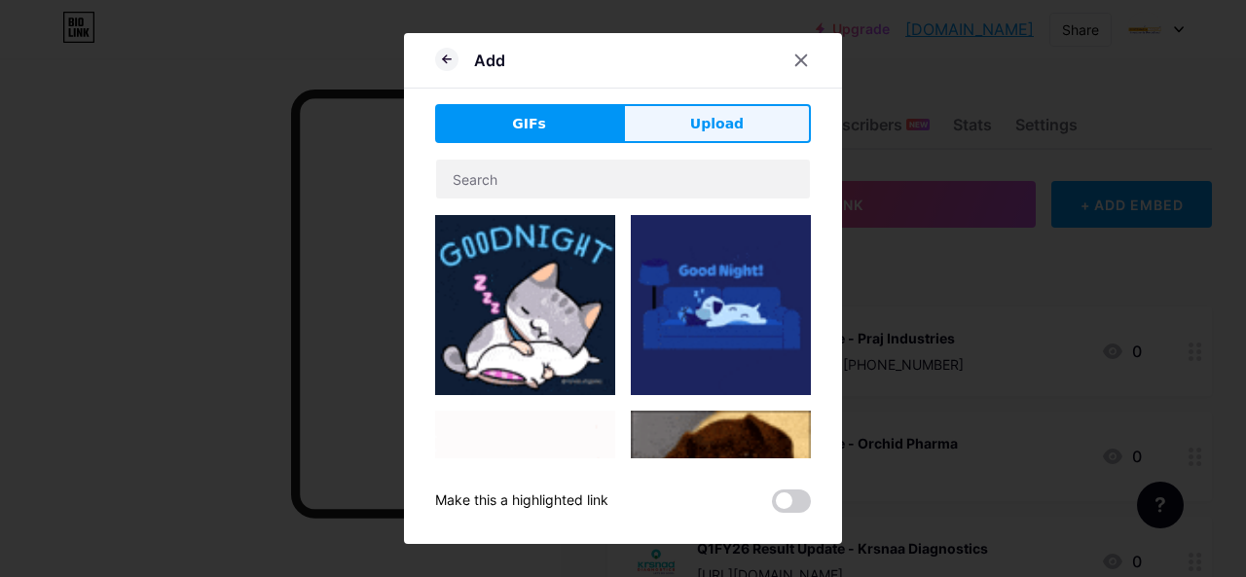
click at [664, 126] on button "Upload" at bounding box center [717, 123] width 188 height 39
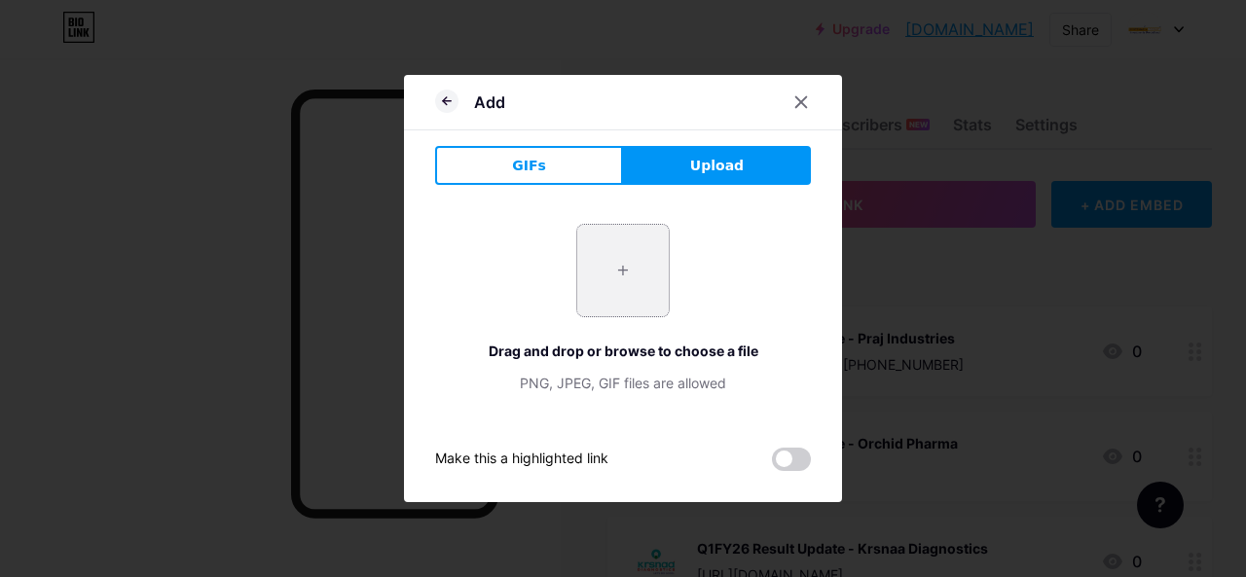
click at [613, 276] on input "file" at bounding box center [623, 271] width 92 height 92
type input "C:\fakepath\titaghar rail.jpg"
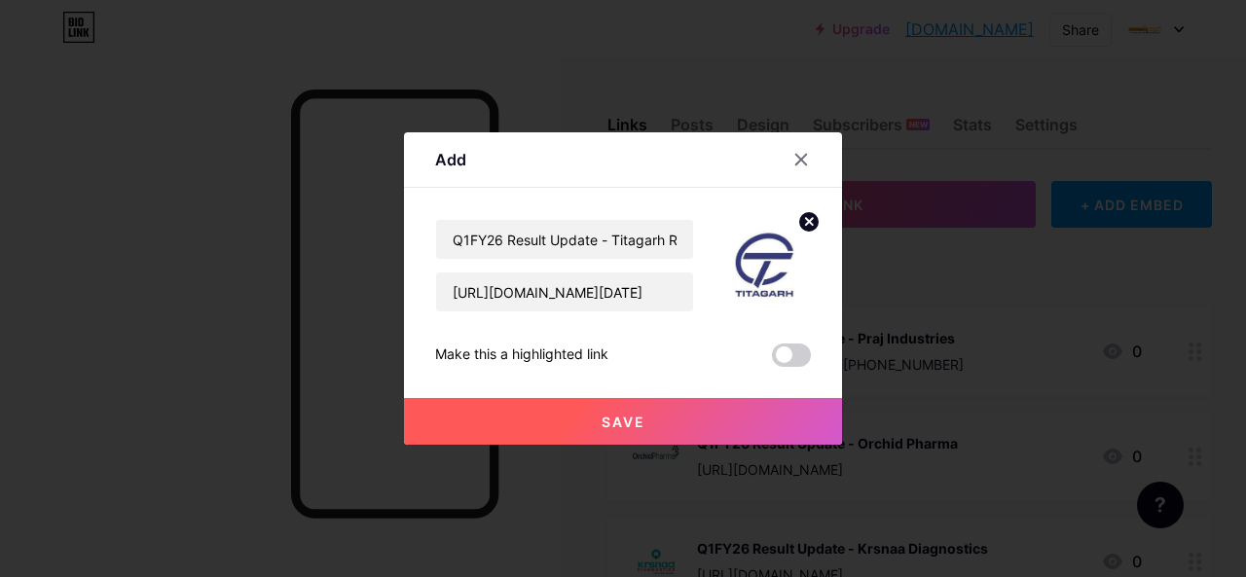
click at [649, 424] on button "Save" at bounding box center [623, 421] width 438 height 47
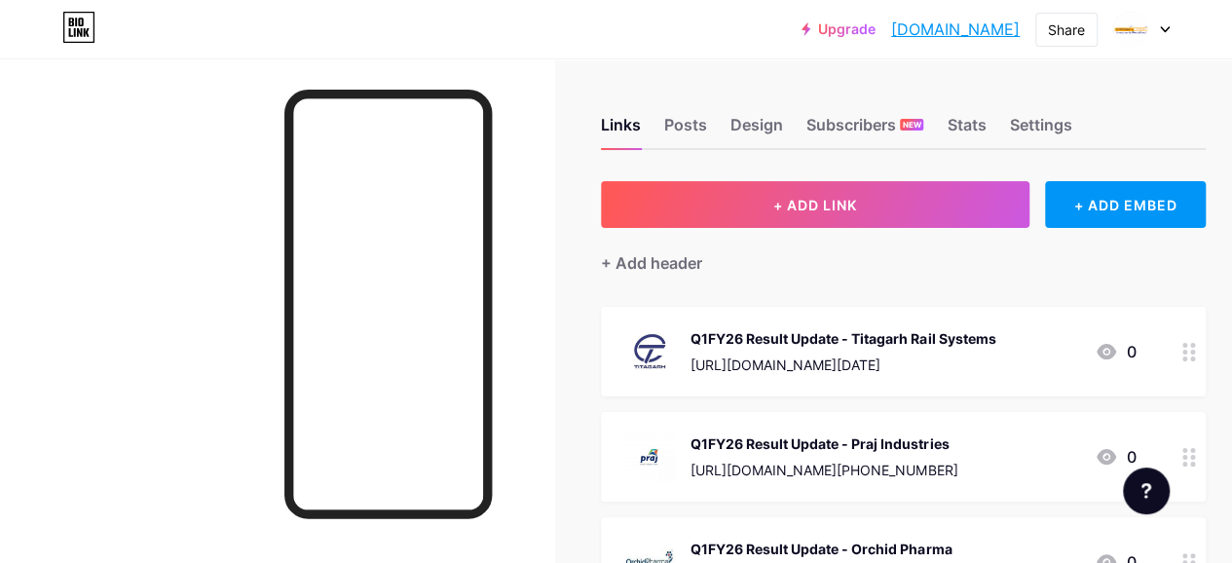
click at [872, 367] on div "[URL][DOMAIN_NAME][DATE]" at bounding box center [842, 364] width 305 height 20
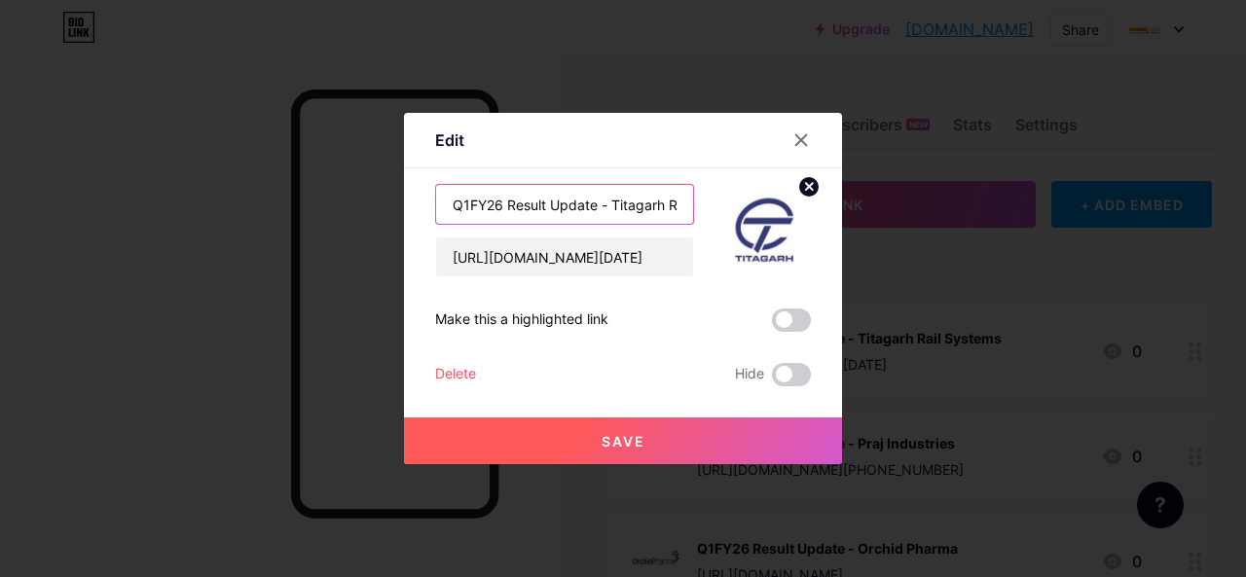
drag, startPoint x: 598, startPoint y: 205, endPoint x: 393, endPoint y: 202, distance: 204.5
click at [393, 202] on div "Edit Content YouTube Play YouTube video without leaving your page. ADD Vimeo Pl…" at bounding box center [623, 288] width 1246 height 577
click at [785, 141] on div at bounding box center [801, 140] width 35 height 35
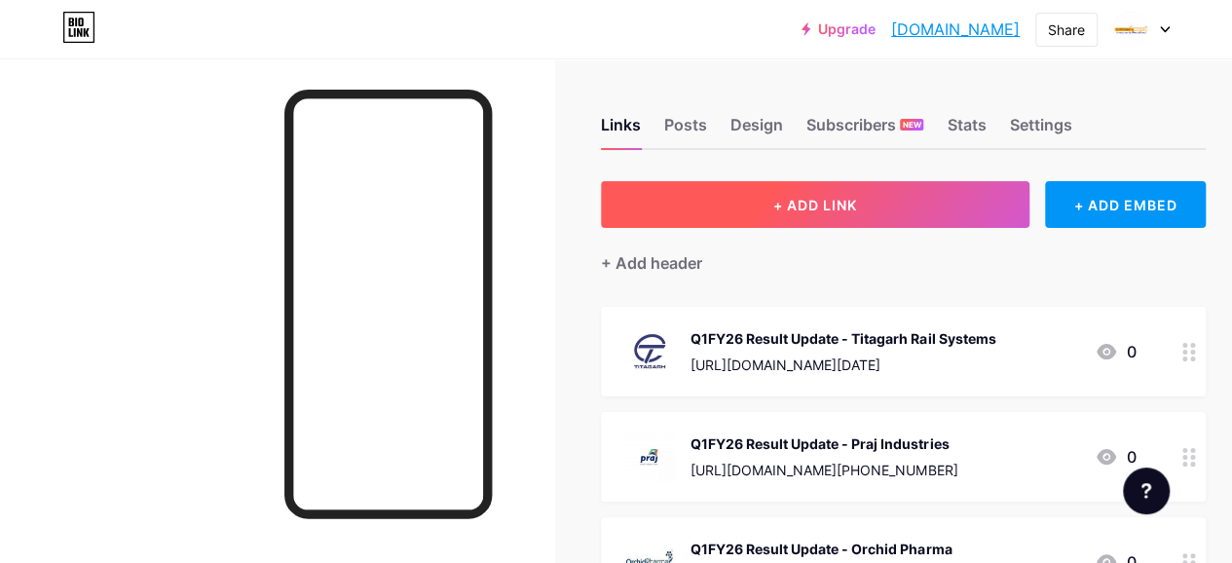
click at [765, 198] on button "+ ADD LINK" at bounding box center [815, 204] width 428 height 47
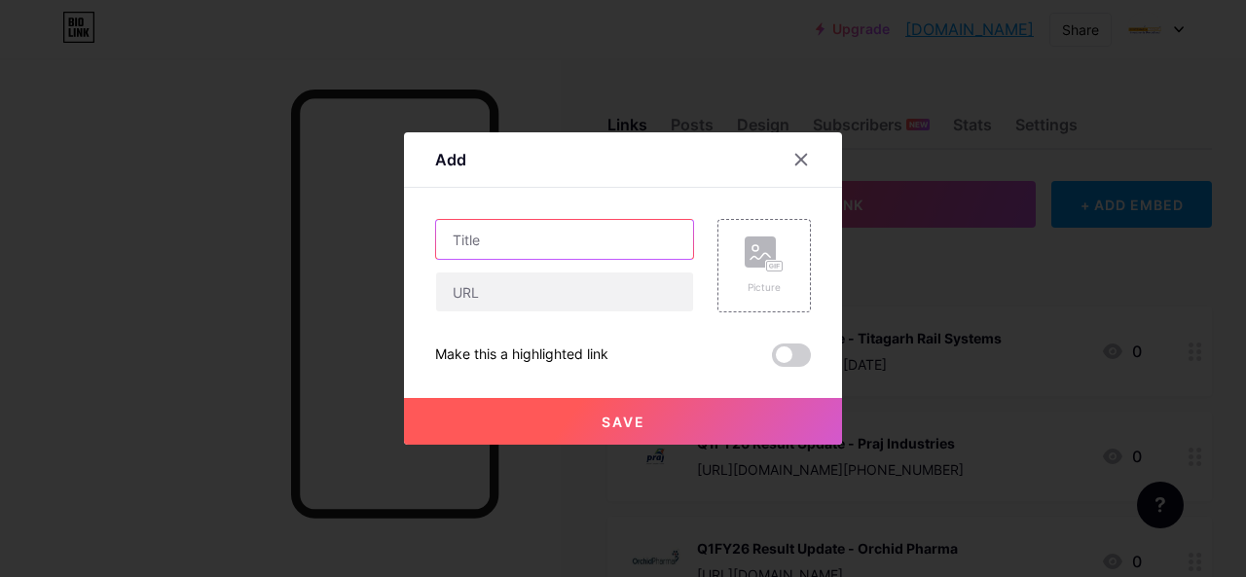
paste input "Q1FY26 Result Update -"
paste input "Zydus Lifesciences"
type input "Q1FY26 Result Update - Zydus Lifesciences"
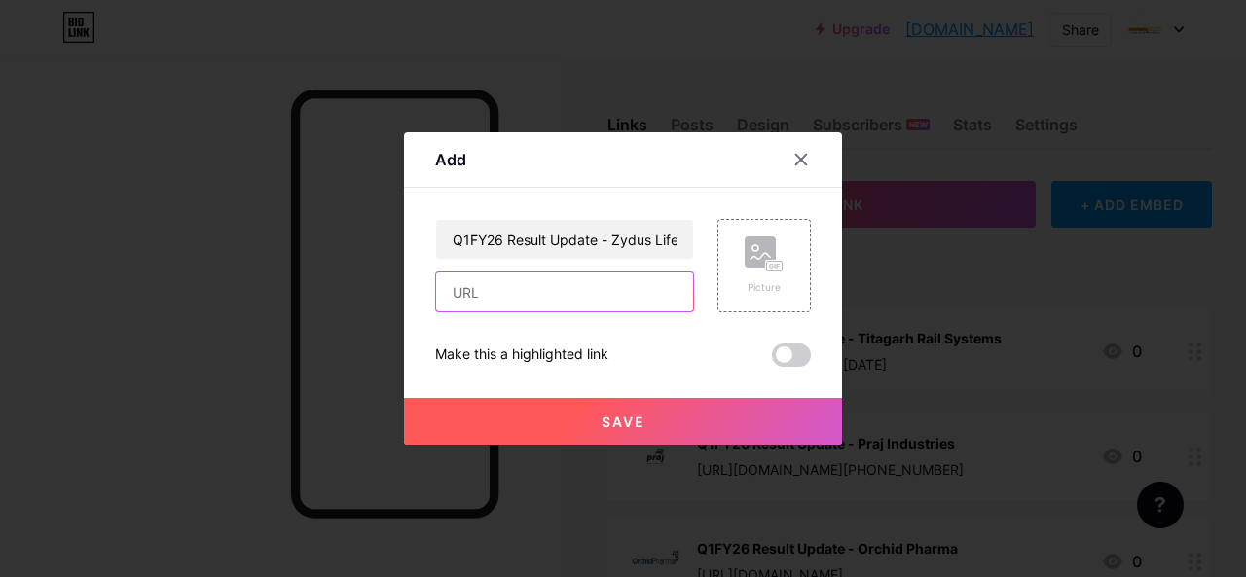
click at [499, 290] on input "text" at bounding box center [564, 292] width 257 height 39
paste input "[URL][DOMAIN_NAME][PHONE_NUMBER]"
type input "[URL][DOMAIN_NAME][PHONE_NUMBER]"
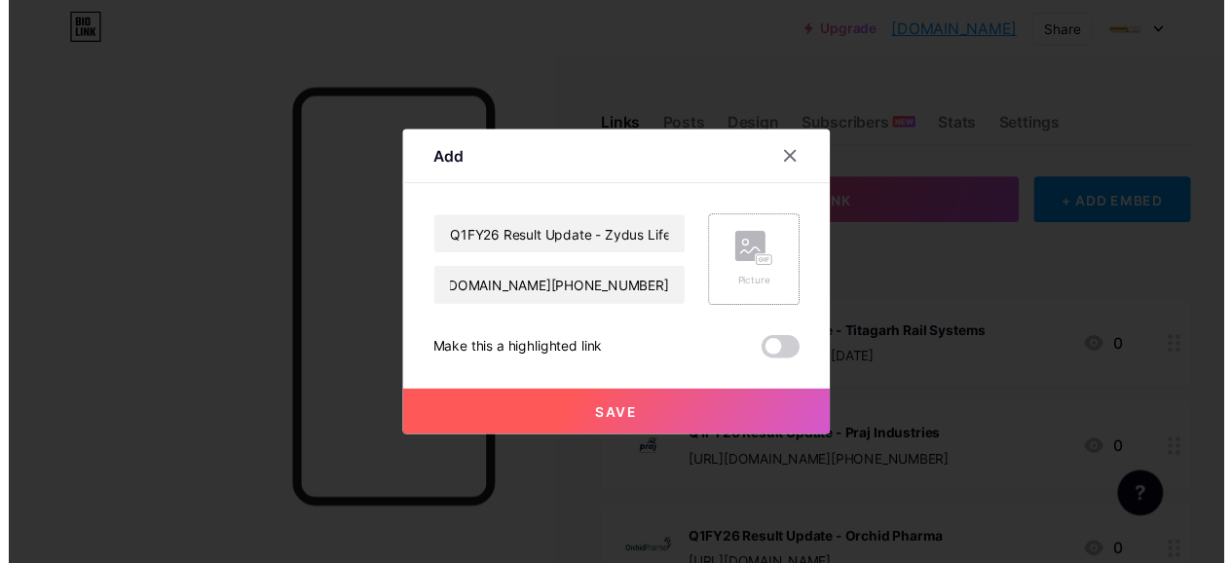
scroll to position [0, 0]
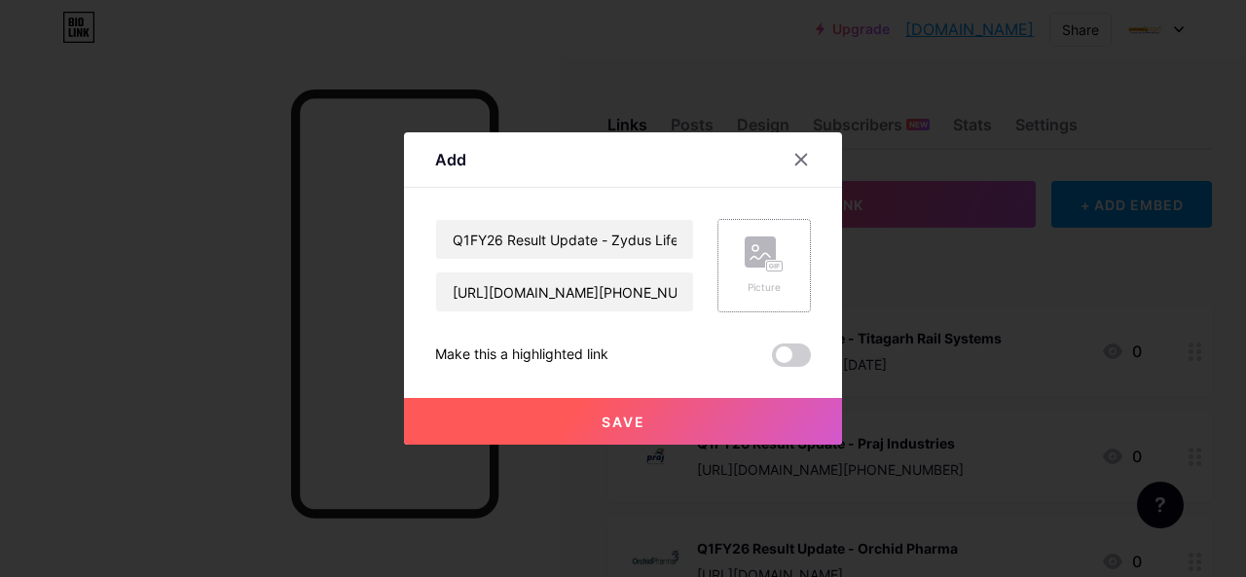
click at [779, 265] on div "Picture" at bounding box center [764, 265] width 93 height 93
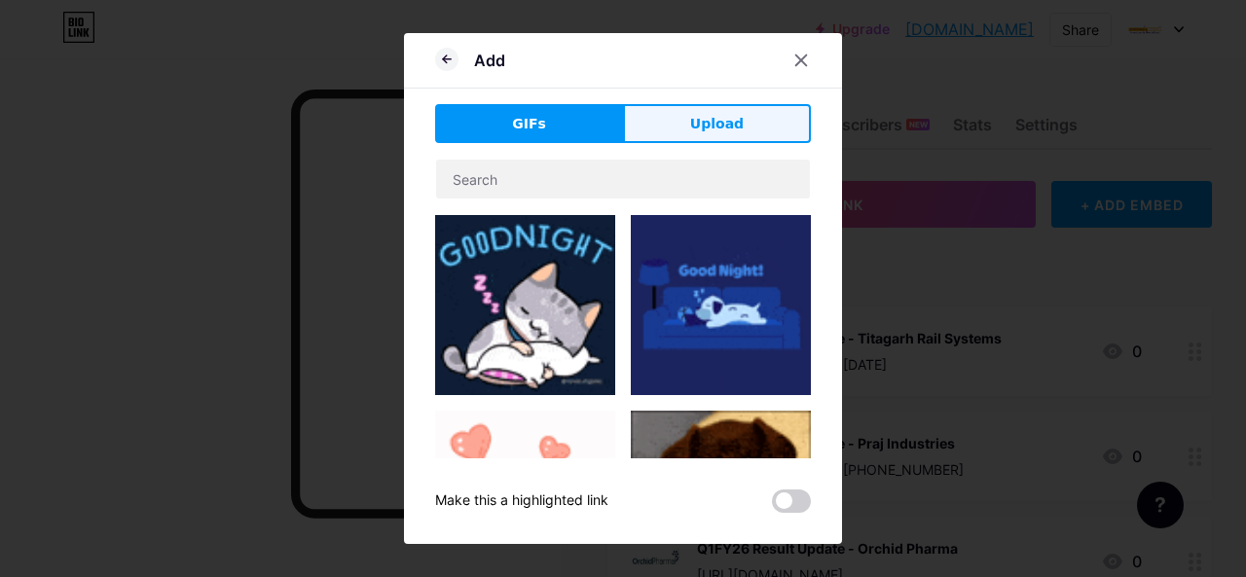
click at [680, 131] on button "Upload" at bounding box center [717, 123] width 188 height 39
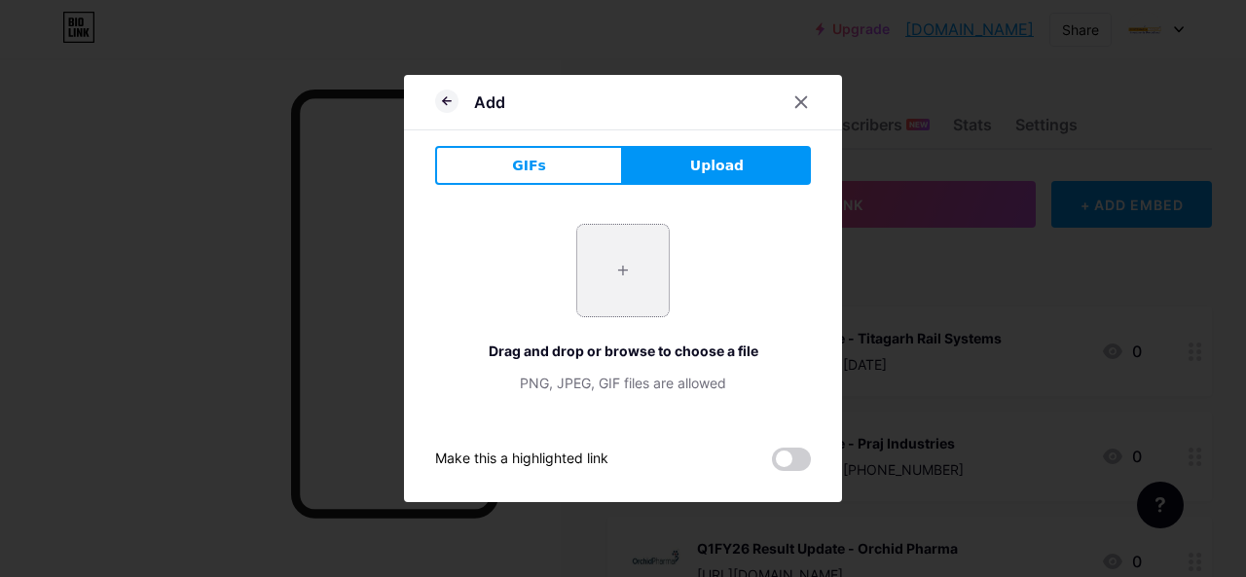
click at [611, 278] on input "file" at bounding box center [623, 271] width 92 height 92
type input "C:\fakepath\Zydus_.jpg"
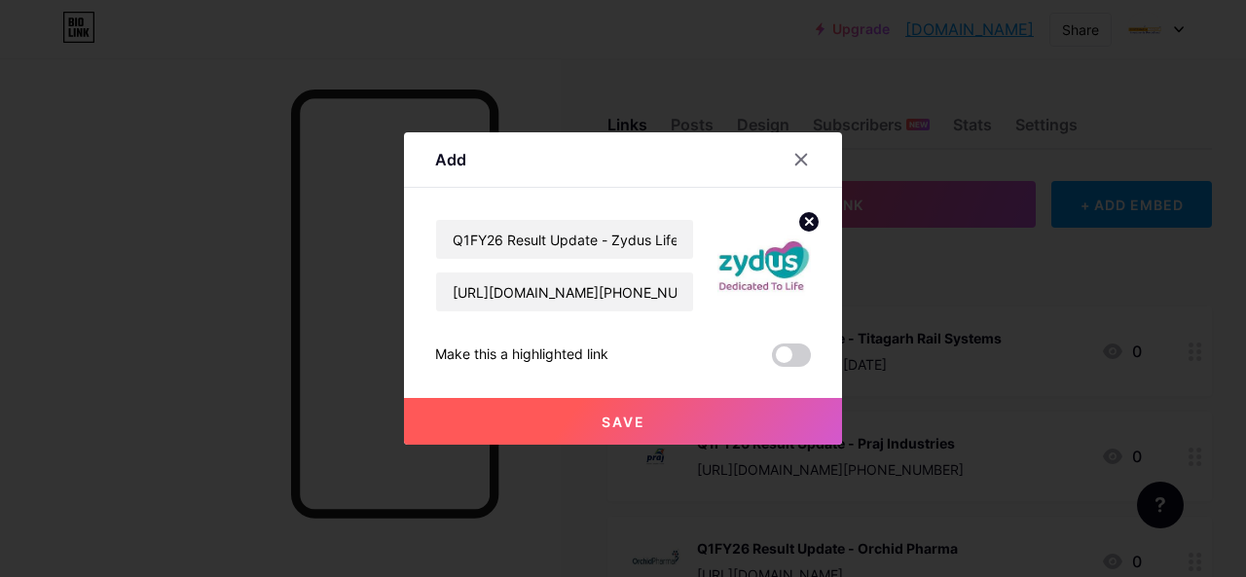
click at [589, 423] on button "Save" at bounding box center [623, 421] width 438 height 47
